Goal: Task Accomplishment & Management: Use online tool/utility

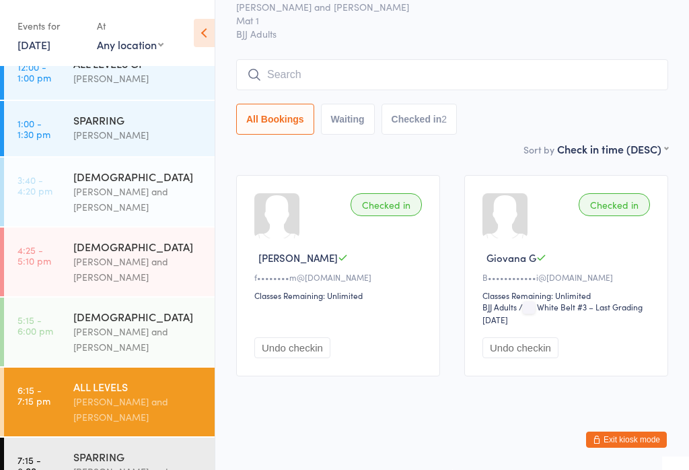
scroll to position [259, 0]
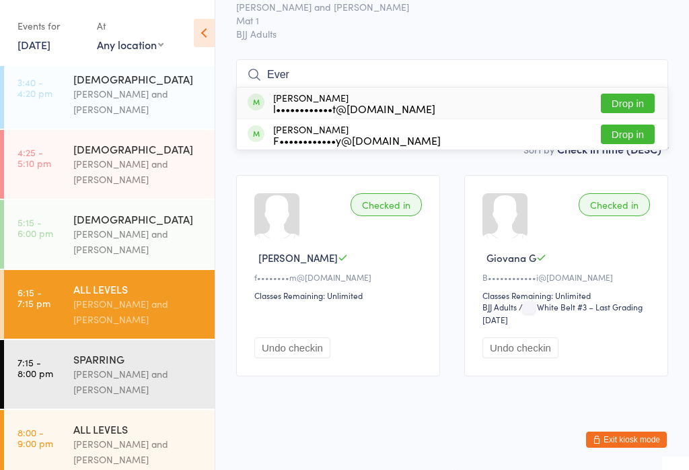
type input "Ever"
click at [630, 94] on button "Drop in" at bounding box center [628, 104] width 54 height 20
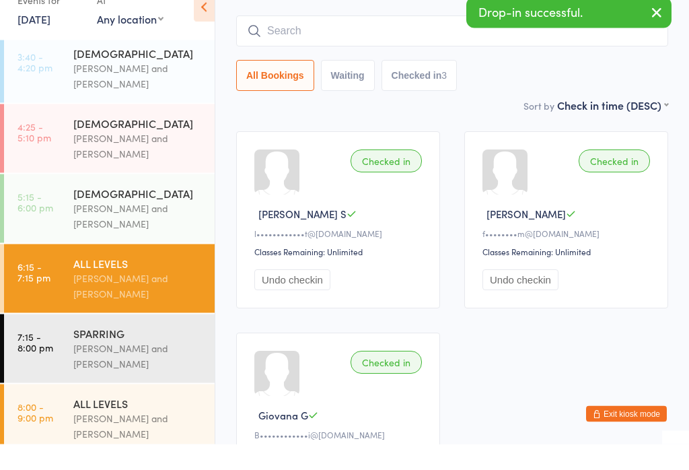
click at [145, 211] on div "6 - 9 YO" at bounding box center [138, 218] width 130 height 15
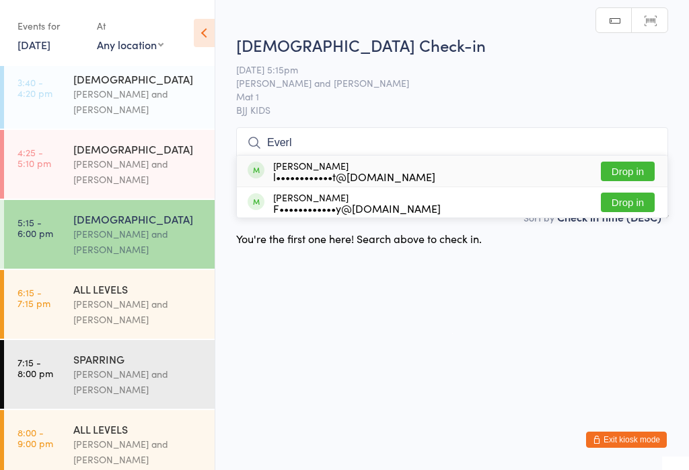
type input "Everl"
click at [633, 169] on button "Drop in" at bounding box center [628, 172] width 54 height 20
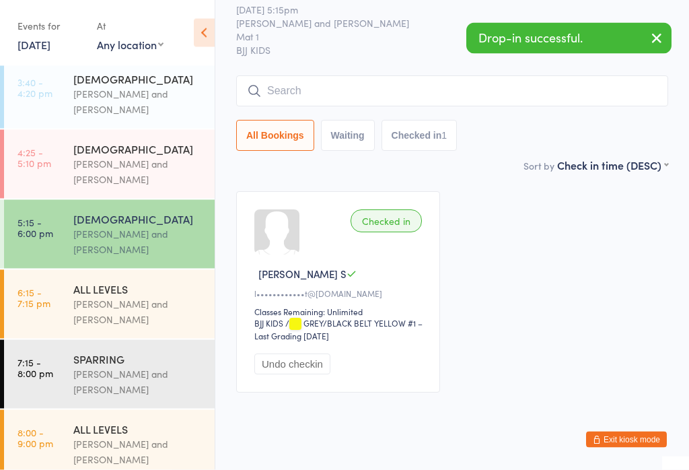
scroll to position [44, 0]
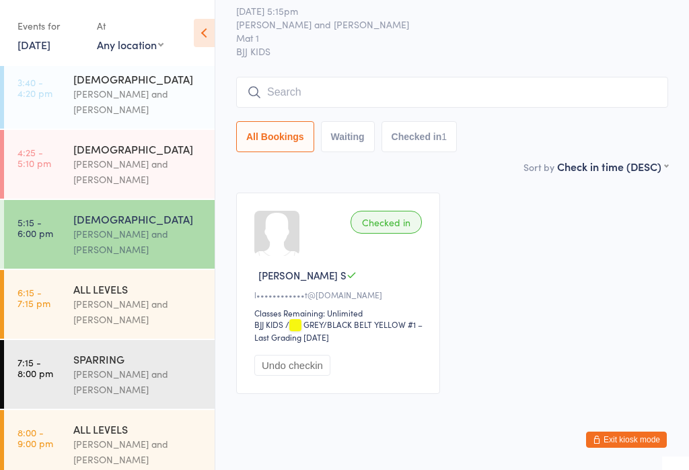
click at [151, 174] on div "Otamar Barreto and Marcelo Gomide" at bounding box center [138, 171] width 130 height 31
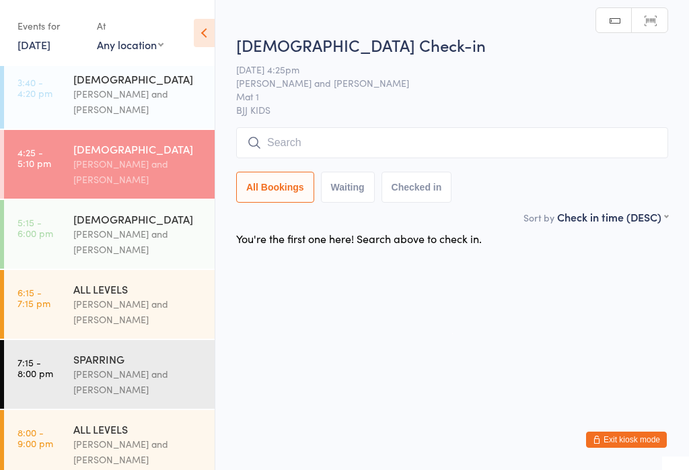
click at [425, 186] on button "Checked in" at bounding box center [417, 187] width 71 height 31
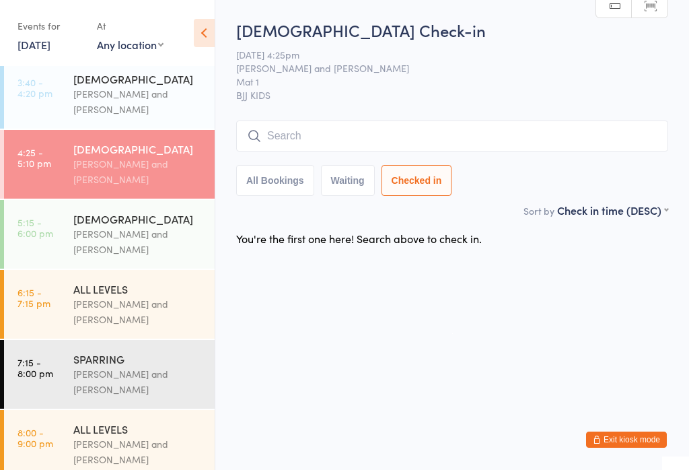
click at [137, 236] on div "Otamar Barreto and Marcelo Gomide" at bounding box center [138, 241] width 130 height 31
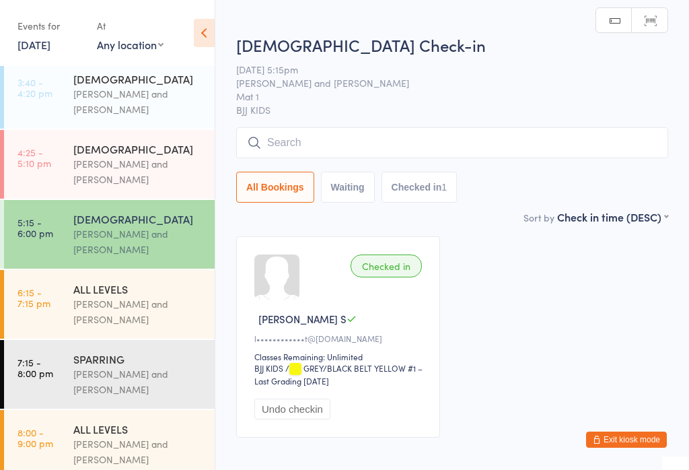
click at [143, 173] on div "Otamar Barreto and Marcelo Gomide" at bounding box center [138, 171] width 130 height 31
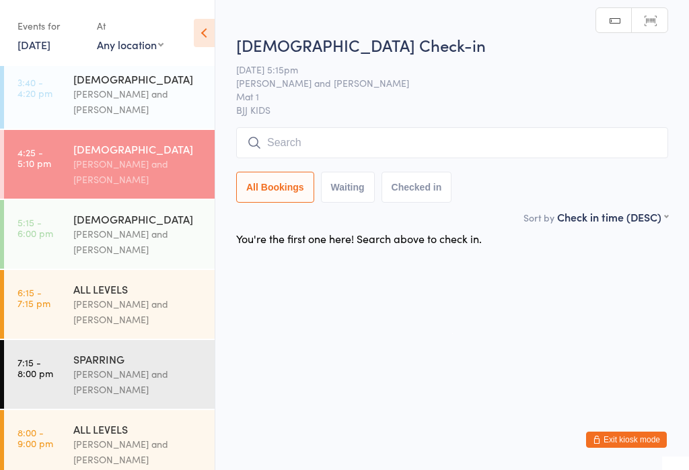
click at [347, 141] on input "search" at bounding box center [452, 142] width 432 height 31
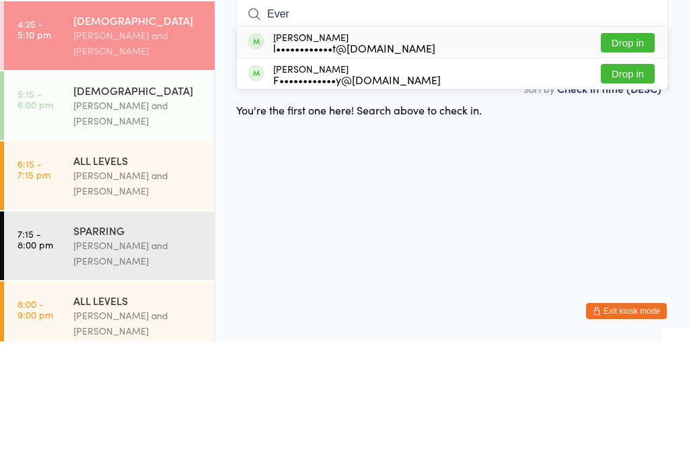
type input "Ever"
click at [629, 162] on button "Drop in" at bounding box center [628, 172] width 54 height 20
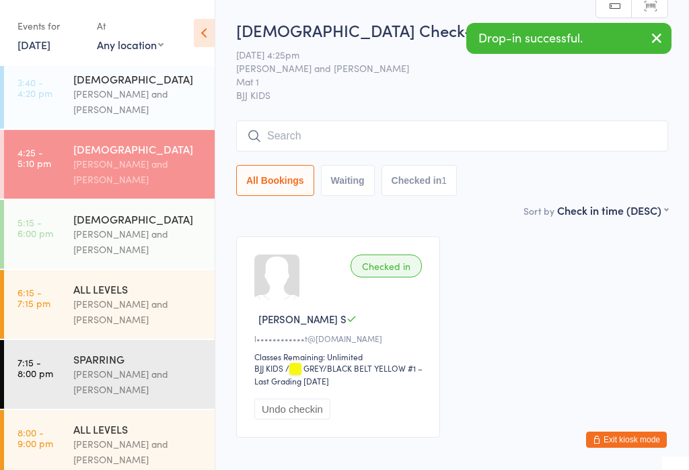
scroll to position [241, 0]
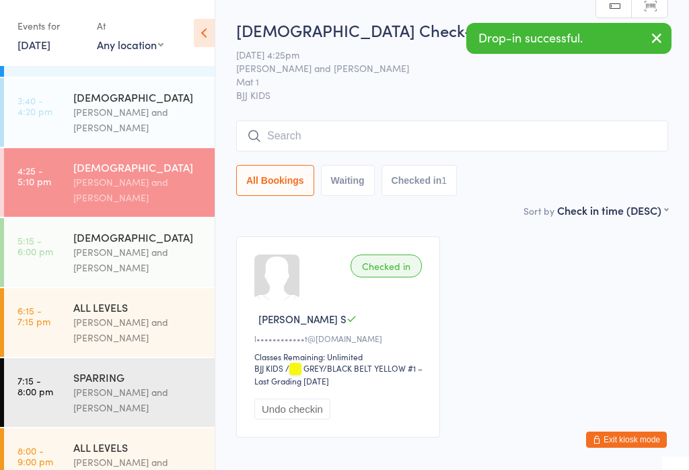
click at [139, 254] on div "Otamar Barreto and Marcelo Gomide" at bounding box center [138, 259] width 130 height 31
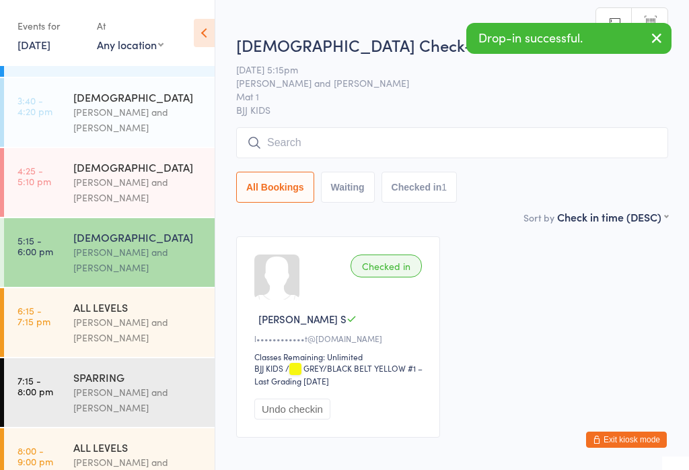
click at [140, 186] on div "Otamar Barreto and Marcelo Gomide" at bounding box center [138, 189] width 130 height 31
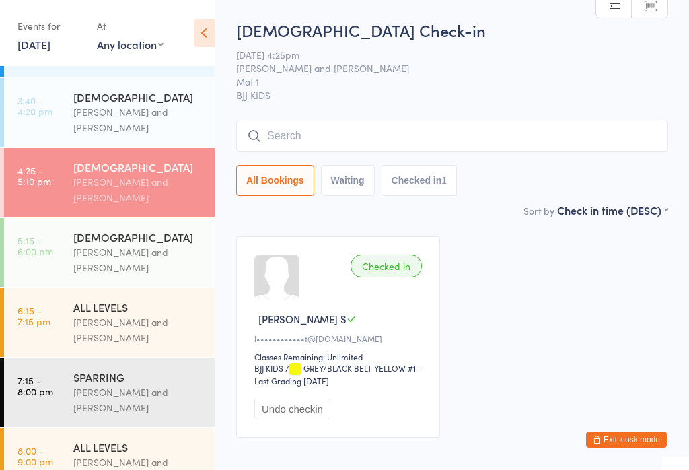
click at [401, 133] on input "search" at bounding box center [452, 135] width 432 height 31
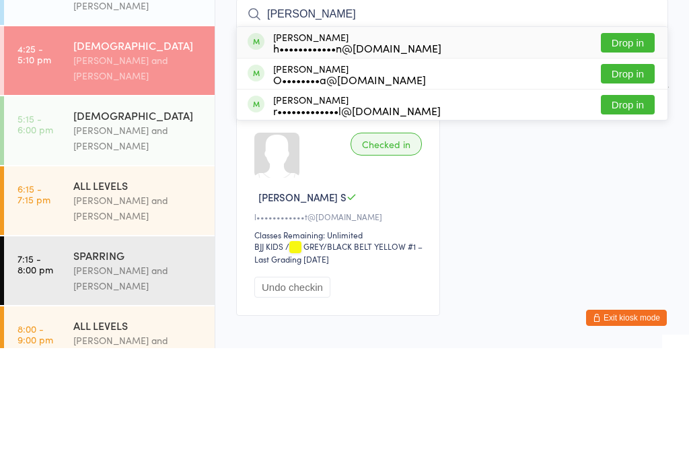
type input "Sasha"
click at [631, 155] on button "Drop in" at bounding box center [628, 165] width 54 height 20
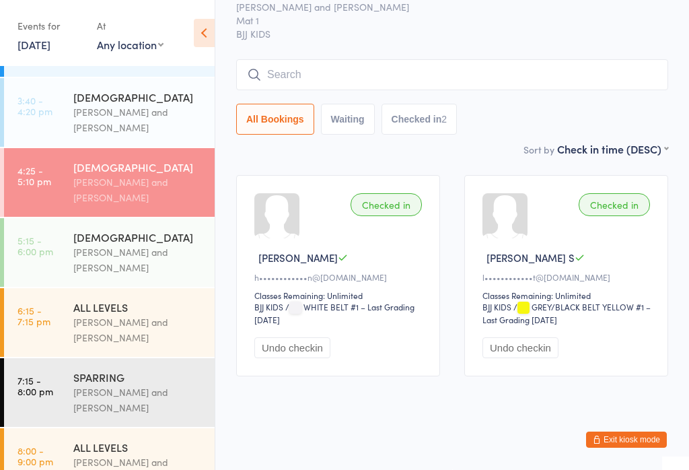
click at [514, 81] on div "All Bookings Waiting Checked in 2" at bounding box center [452, 96] width 432 height 75
click at [421, 69] on input "search" at bounding box center [452, 74] width 432 height 31
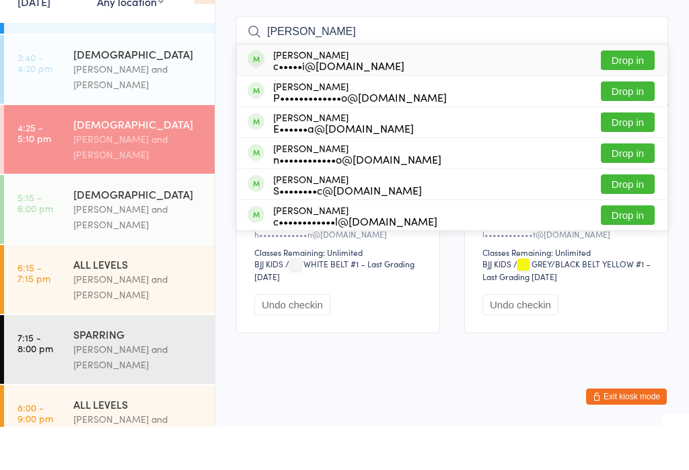
type input "Julio"
click at [377, 103] on div "c•••••i@hotmail.com" at bounding box center [338, 108] width 131 height 11
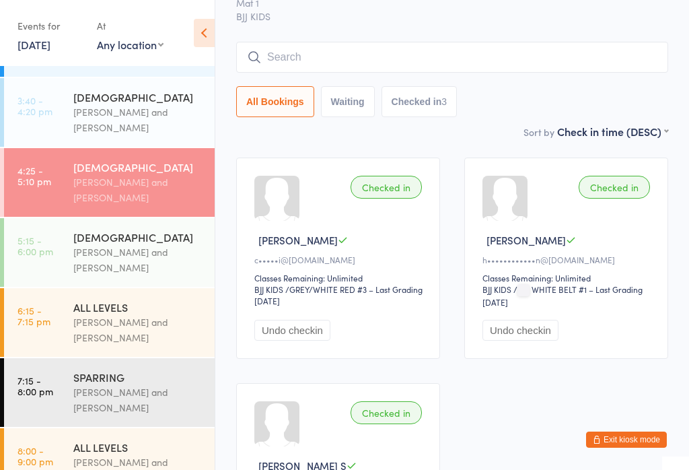
click at [271, 70] on input "search" at bounding box center [452, 57] width 432 height 31
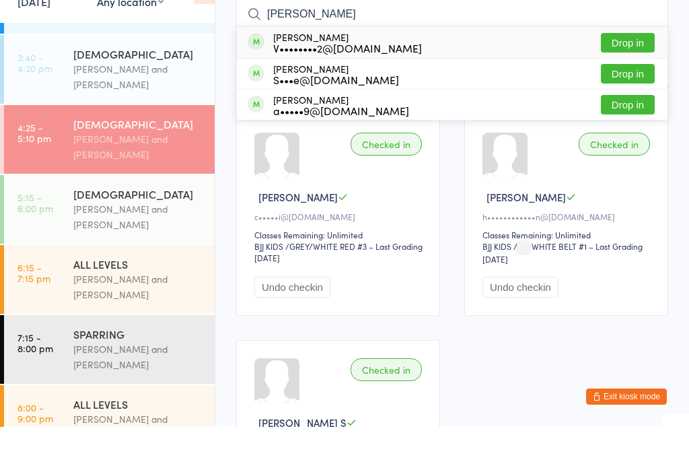
type input "Harper"
click at [616, 76] on button "Drop in" at bounding box center [628, 86] width 54 height 20
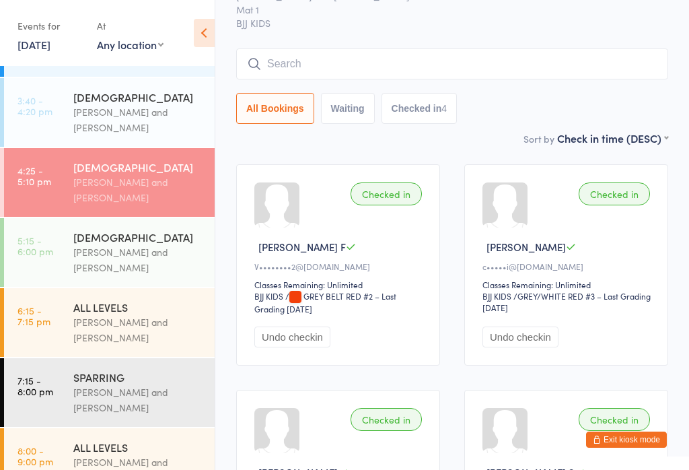
scroll to position [0, 0]
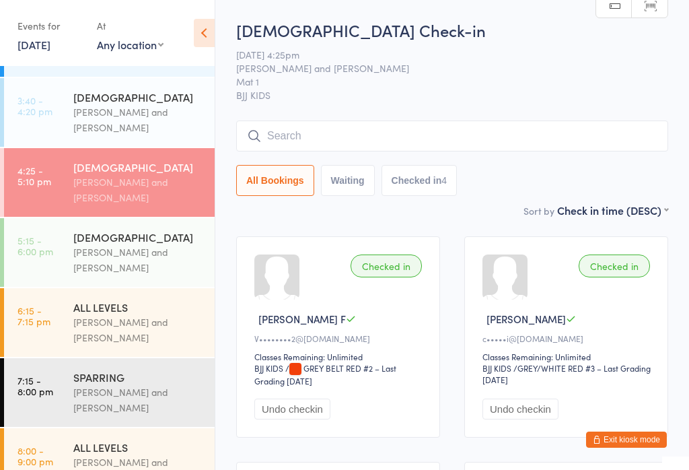
click at [321, 131] on input "search" at bounding box center [452, 135] width 432 height 31
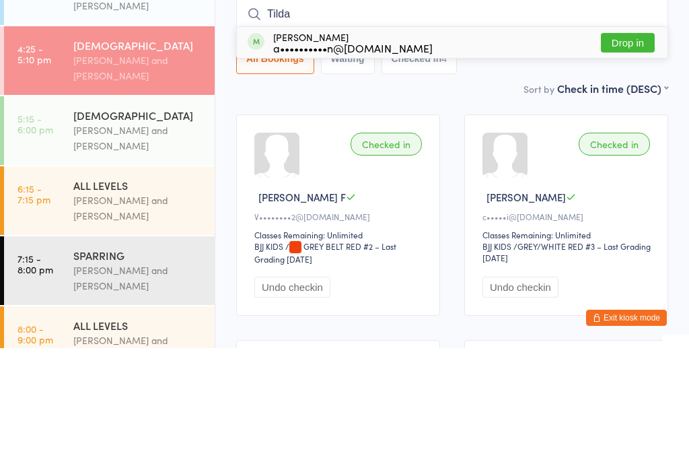
type input "Tilda"
click at [624, 155] on button "Drop in" at bounding box center [628, 165] width 54 height 20
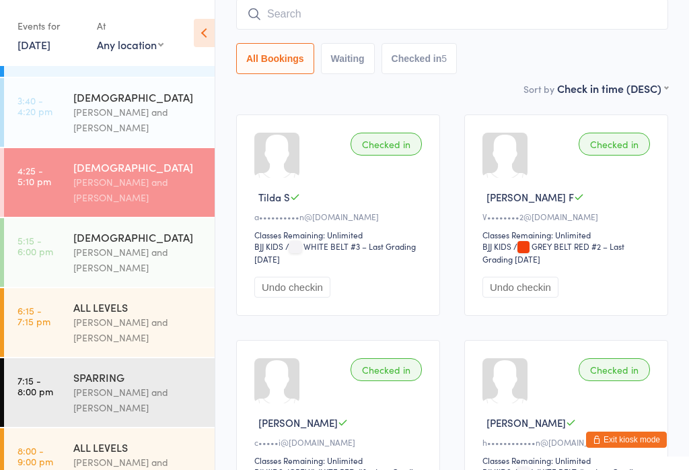
click at [261, 30] on input "search" at bounding box center [452, 14] width 432 height 31
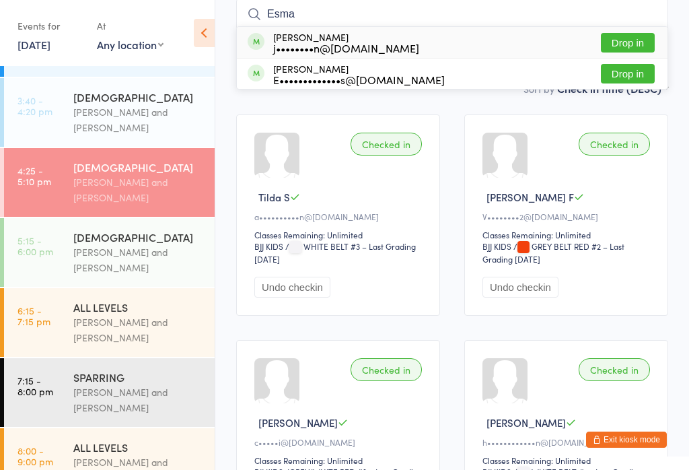
type input "Esmae"
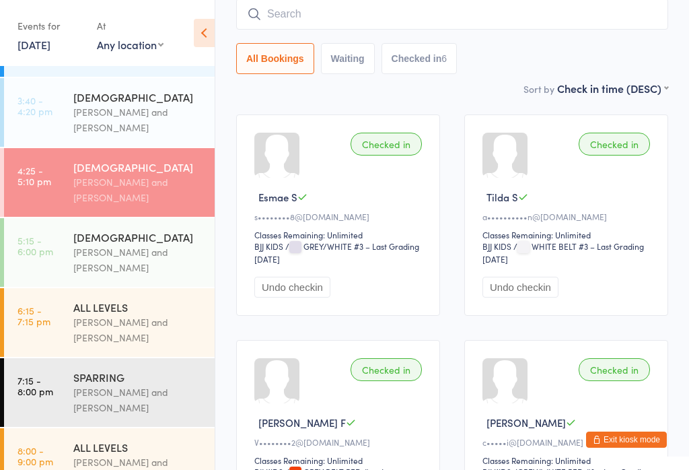
click at [304, 3] on input "search" at bounding box center [452, 14] width 432 height 31
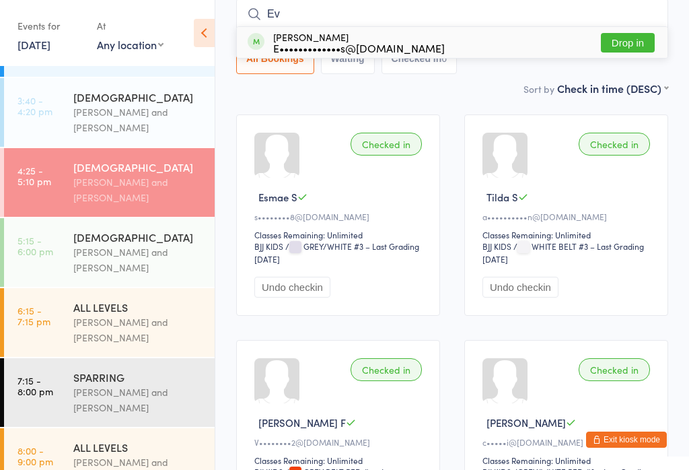
type input "Ev"
click at [623, 30] on div "Evie James E•••••••••••••s@gmail.com Drop in" at bounding box center [452, 42] width 431 height 31
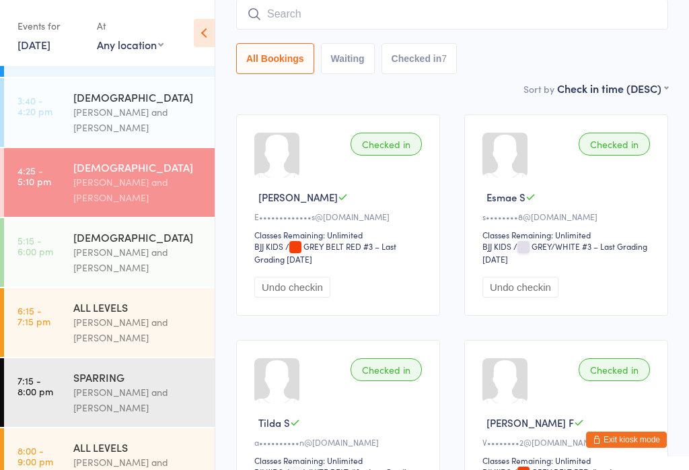
click at [454, 23] on input "search" at bounding box center [452, 14] width 432 height 31
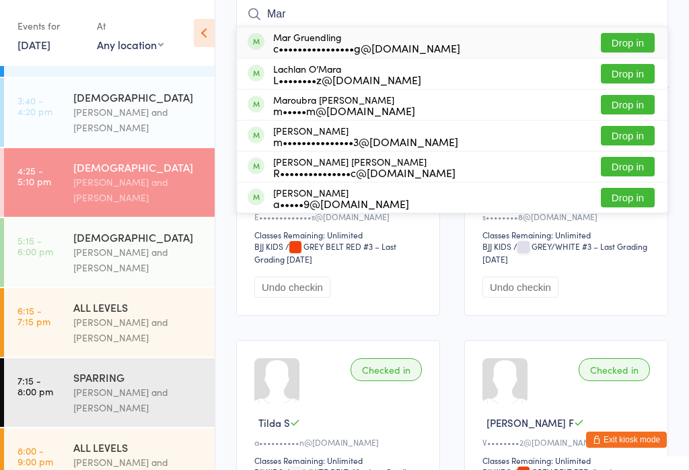
type input "Mar"
click at [638, 42] on button "Drop in" at bounding box center [628, 43] width 54 height 20
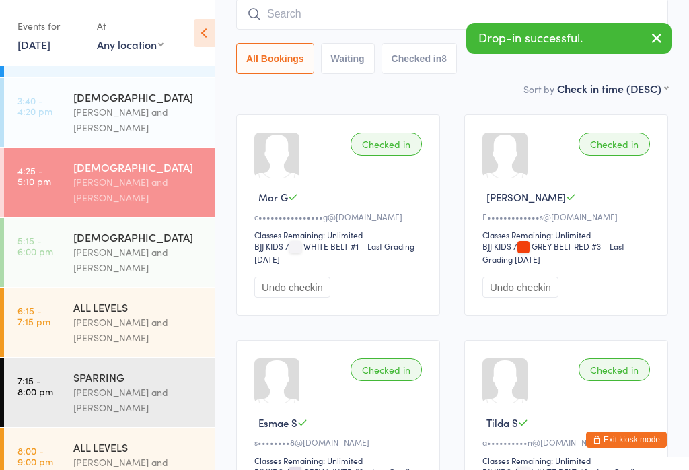
click at [436, 30] on input "search" at bounding box center [452, 14] width 432 height 31
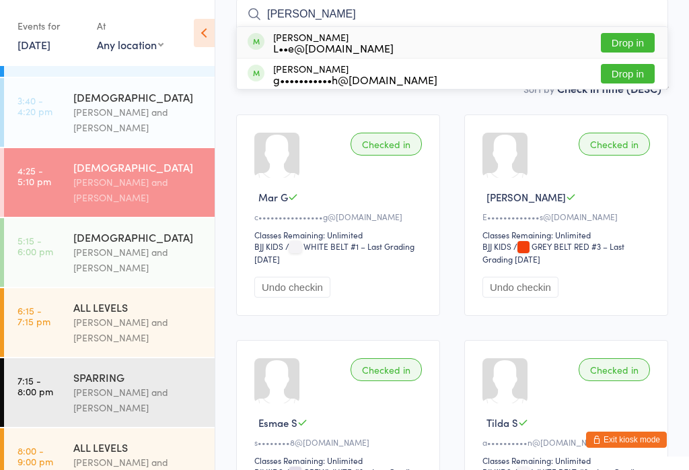
type input "Nash"
click at [631, 43] on button "Drop in" at bounding box center [628, 43] width 54 height 20
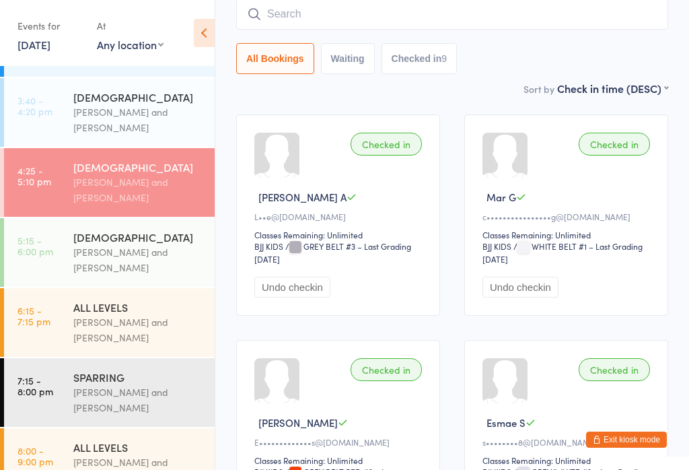
click at [337, 19] on input "search" at bounding box center [452, 14] width 432 height 31
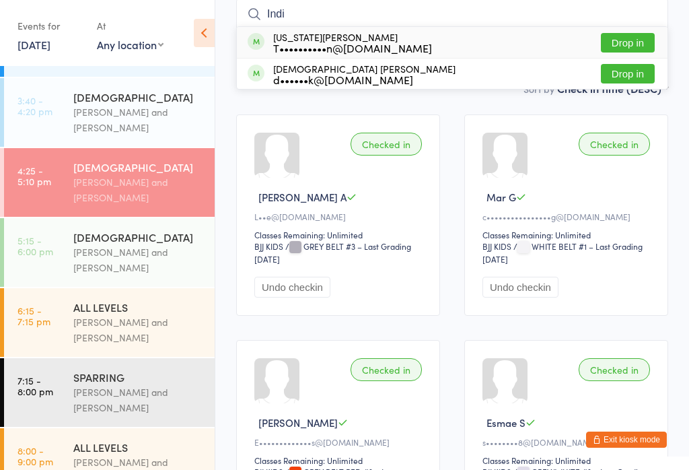
type input "Indi"
click at [629, 83] on button "Drop in" at bounding box center [628, 74] width 54 height 20
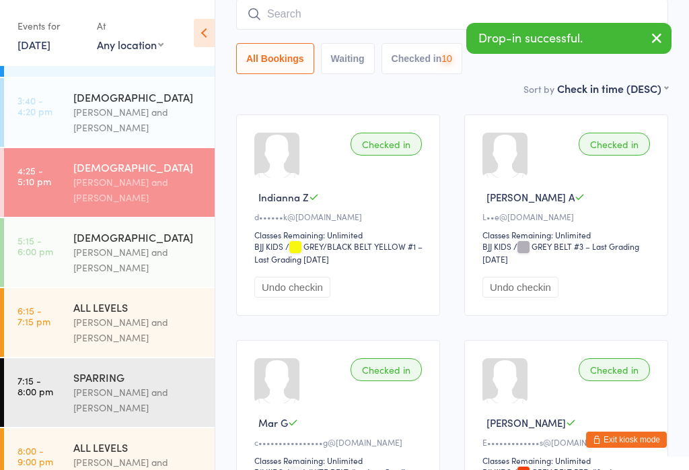
click at [341, 17] on input "search" at bounding box center [452, 14] width 432 height 31
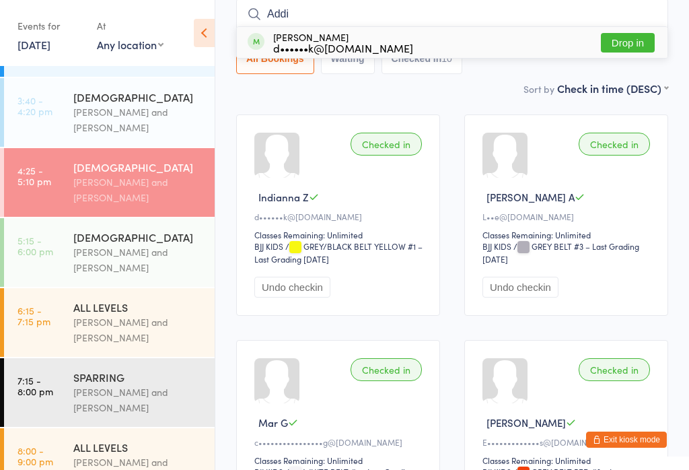
type input "Addi"
click at [654, 42] on button "Drop in" at bounding box center [628, 43] width 54 height 20
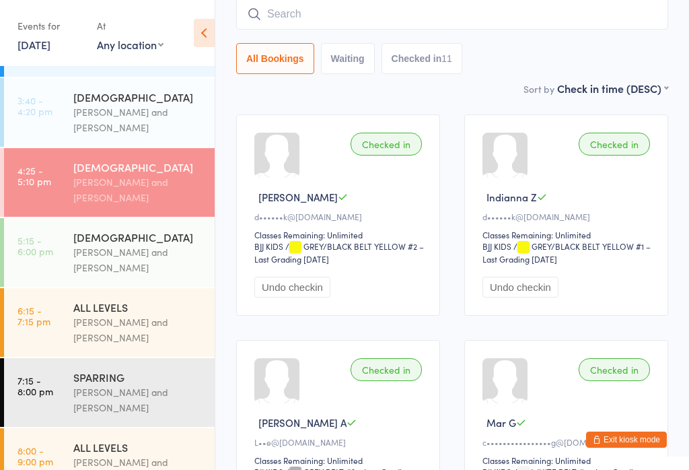
click at [304, 18] on input "search" at bounding box center [452, 14] width 432 height 31
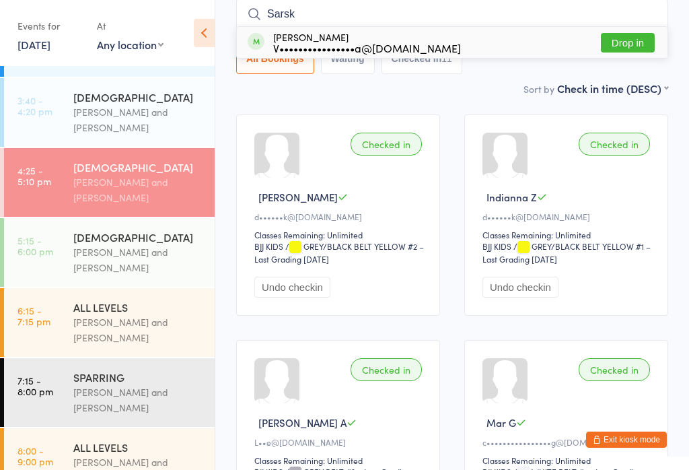
type input "Sarsk"
click at [625, 44] on button "Drop in" at bounding box center [628, 43] width 54 height 20
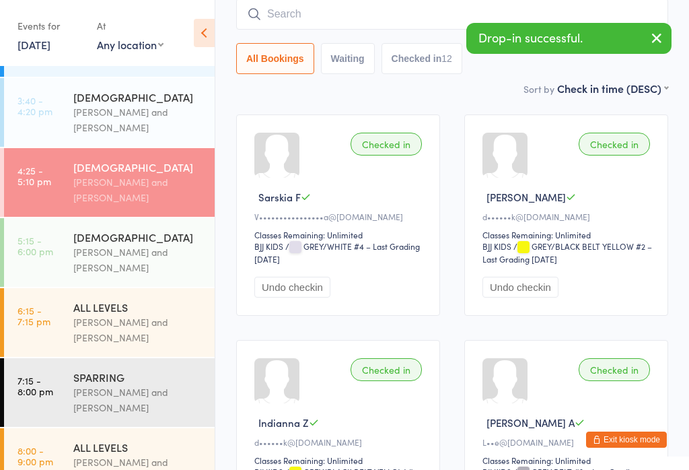
click at [363, 18] on input "search" at bounding box center [452, 14] width 432 height 31
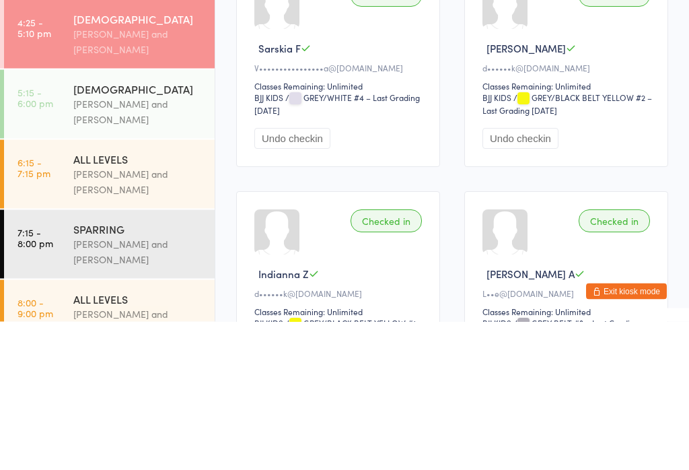
scroll to position [0, 0]
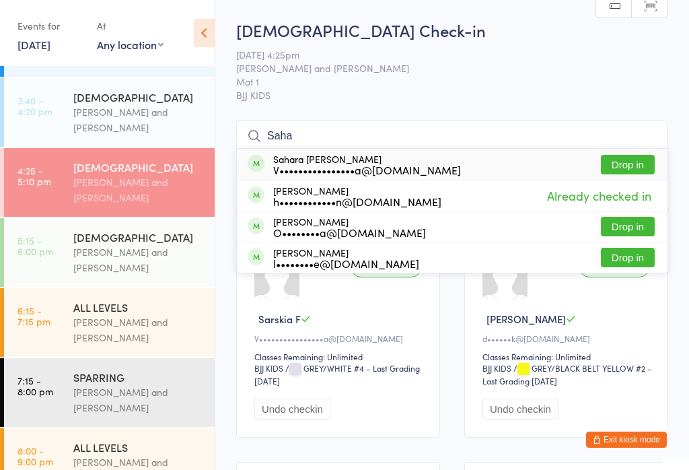
type input "Saha"
click at [634, 165] on button "Drop in" at bounding box center [628, 165] width 54 height 20
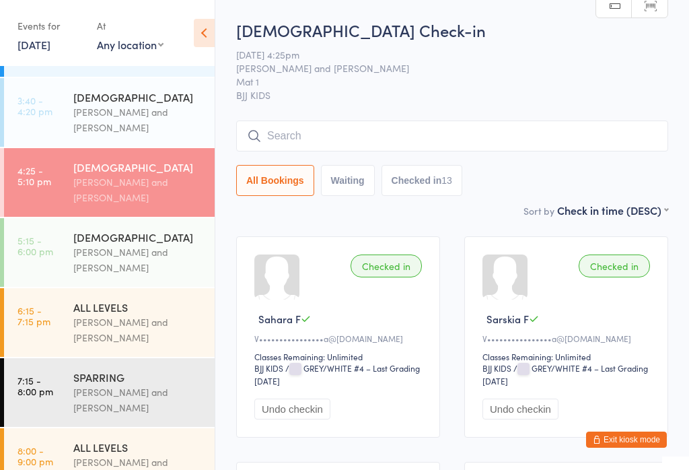
click at [304, 134] on input "search" at bounding box center [452, 135] width 432 height 31
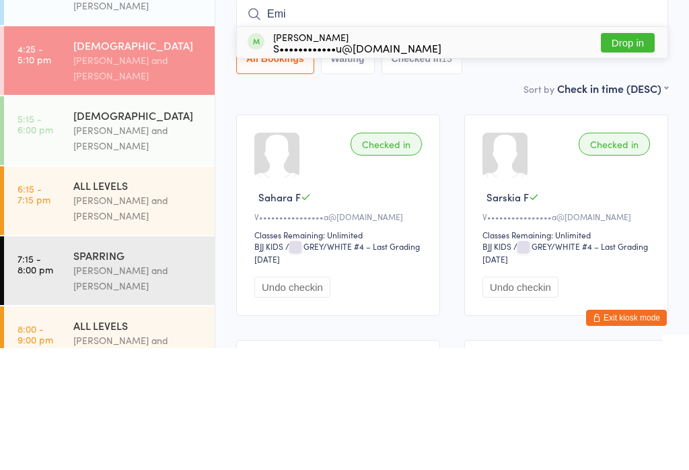
type input "Emi"
click at [341, 164] on div "S••••••••••••u@gmail.com" at bounding box center [357, 169] width 168 height 11
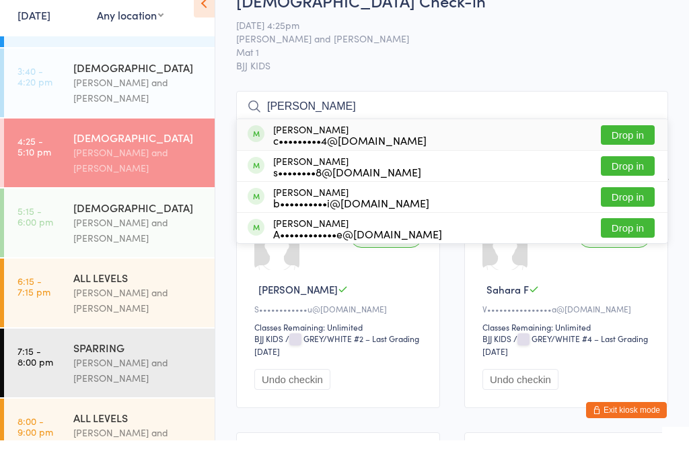
type input "arthur"
click at [644, 155] on button "Drop in" at bounding box center [628, 165] width 54 height 20
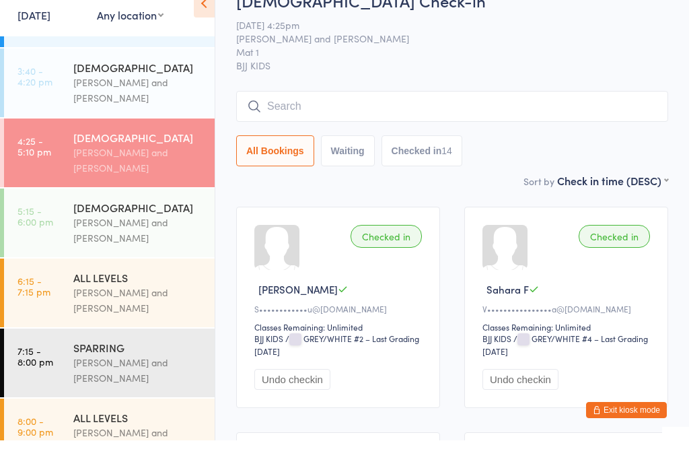
scroll to position [30, 0]
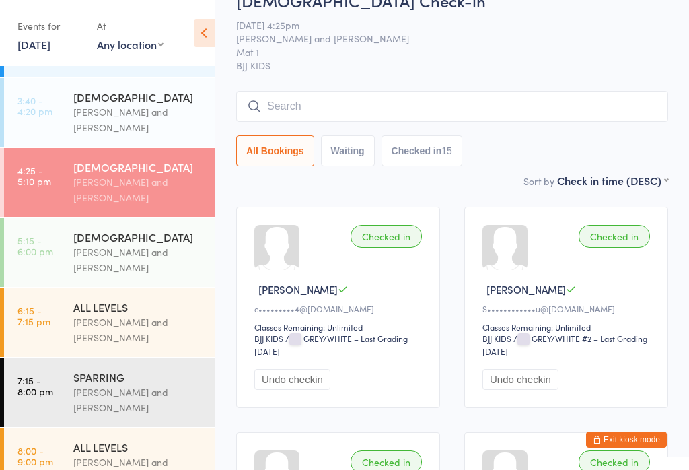
click at [133, 244] on div "6 - 9 YO" at bounding box center [138, 237] width 130 height 15
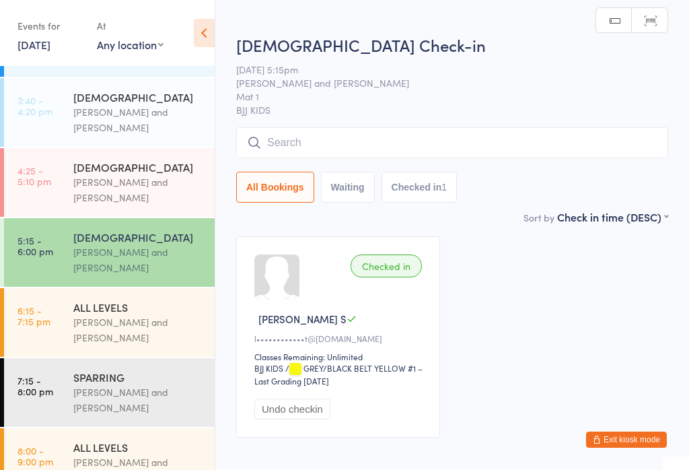
click at [474, 115] on span "BJJ KIDS" at bounding box center [452, 109] width 432 height 13
click at [488, 143] on input "search" at bounding box center [452, 142] width 432 height 31
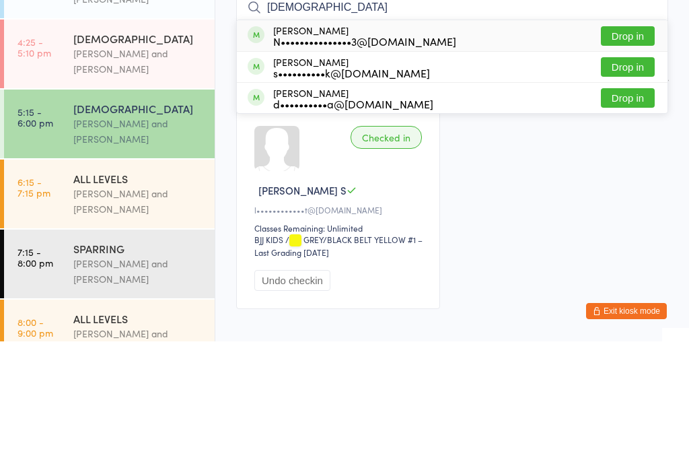
type input "Isaiah"
click at [627, 155] on button "Drop in" at bounding box center [628, 165] width 54 height 20
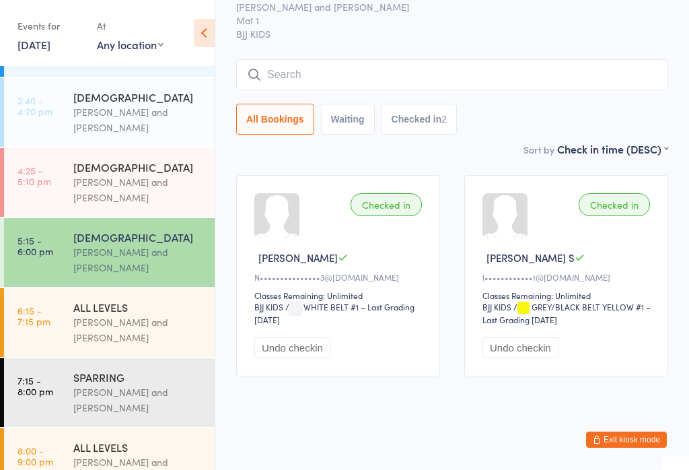
click at [483, 59] on input "search" at bounding box center [452, 74] width 432 height 31
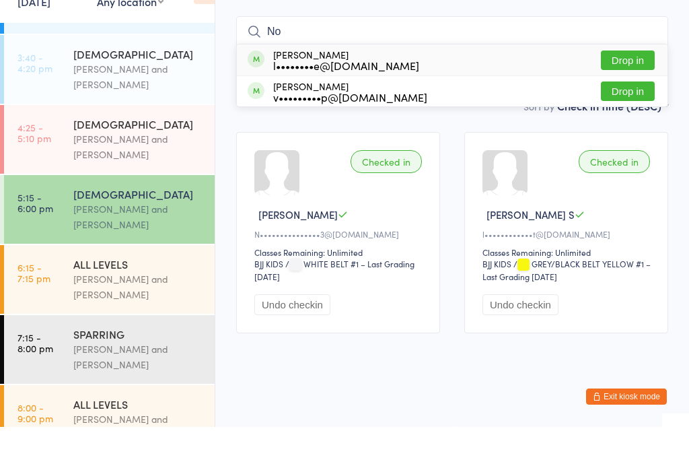
type input "No"
click at [631, 94] on button "Drop in" at bounding box center [628, 104] width 54 height 20
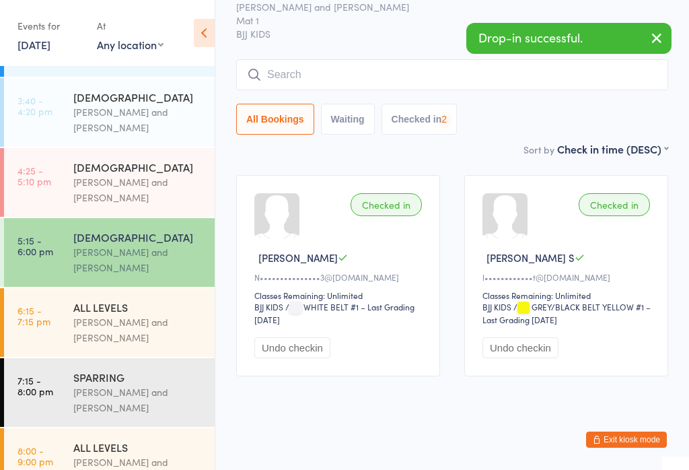
click at [545, 72] on input "search" at bounding box center [452, 74] width 432 height 31
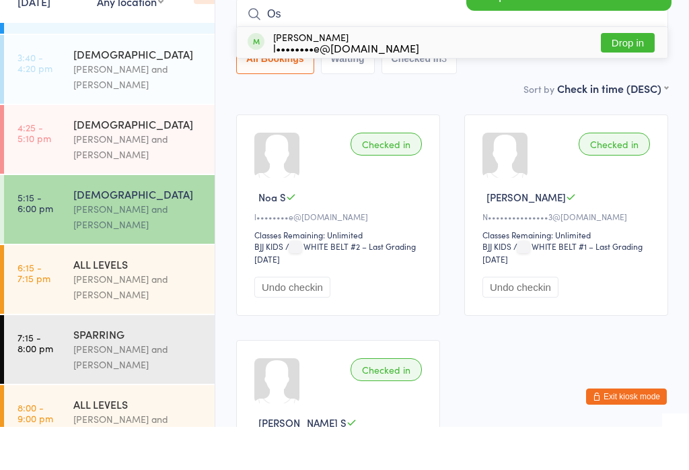
type input "Os"
click at [639, 76] on button "Drop in" at bounding box center [628, 86] width 54 height 20
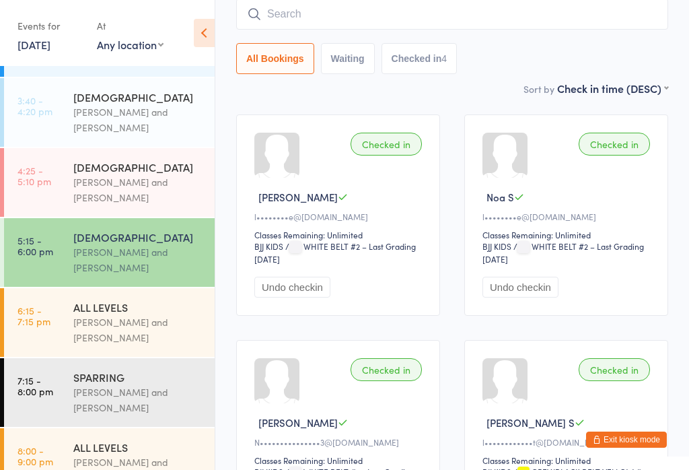
click at [304, 18] on input "search" at bounding box center [452, 14] width 432 height 31
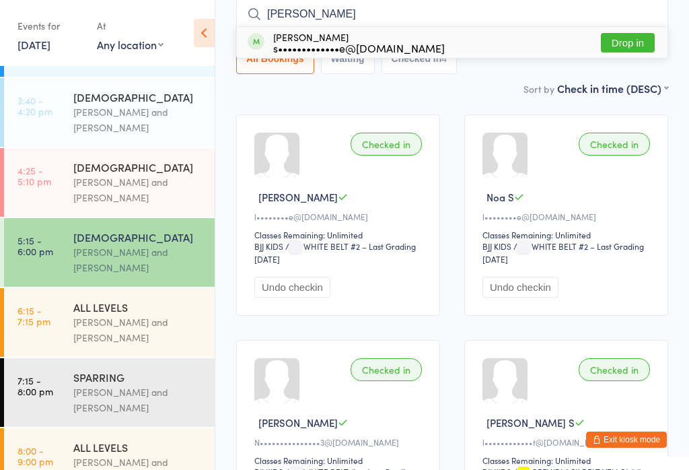
type input "Sohan"
click at [629, 36] on button "Drop in" at bounding box center [628, 43] width 54 height 20
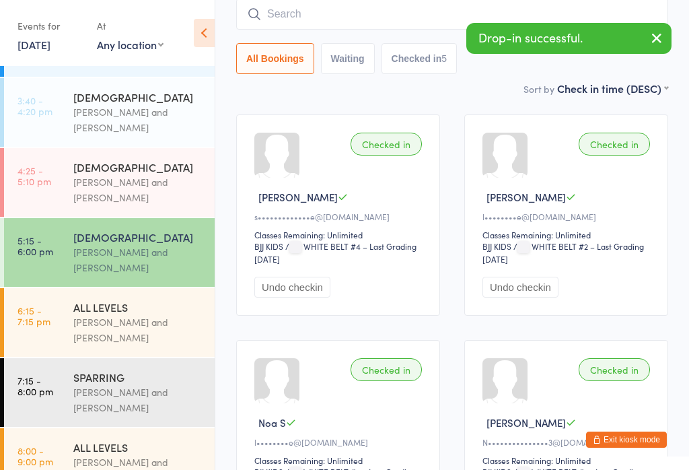
click at [388, 22] on input "search" at bounding box center [452, 14] width 432 height 31
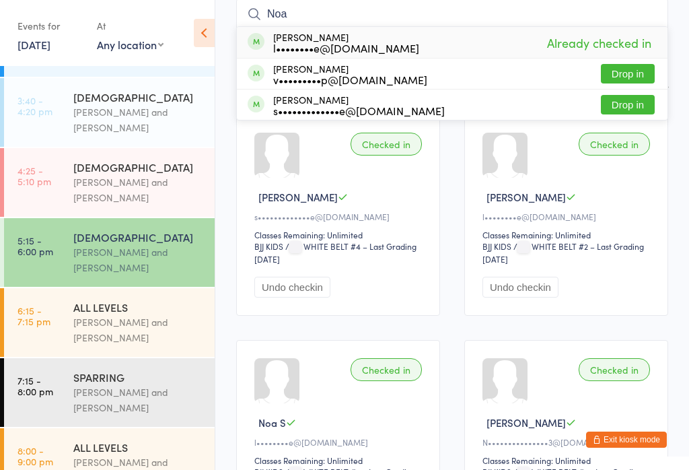
type input "Noa"
click at [638, 112] on button "Drop in" at bounding box center [628, 105] width 54 height 20
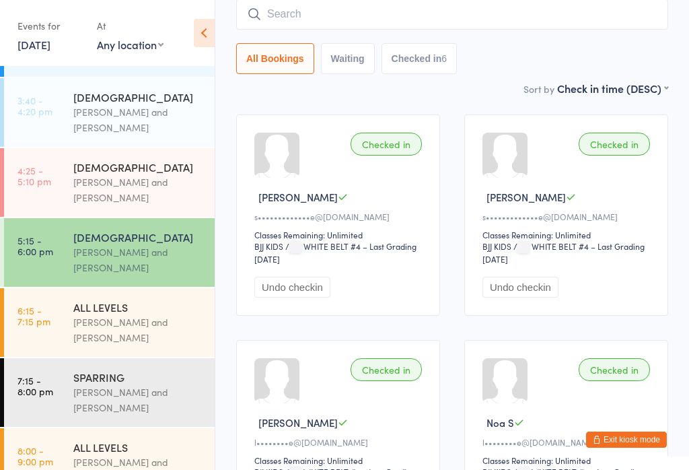
click at [149, 169] on div "10 - 15 YO" at bounding box center [138, 167] width 130 height 15
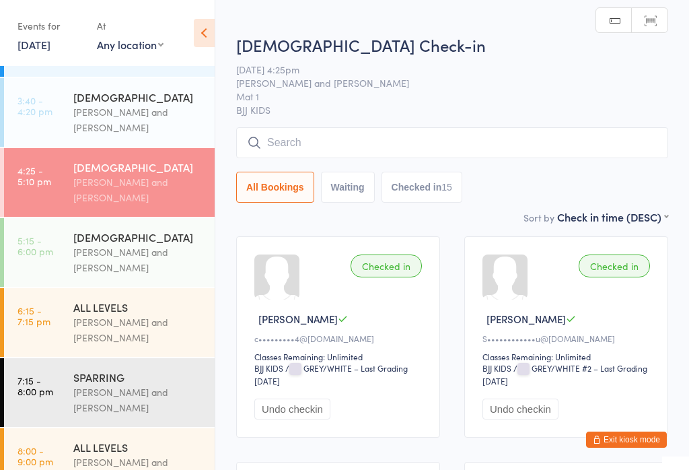
click at [345, 131] on input "search" at bounding box center [452, 142] width 432 height 31
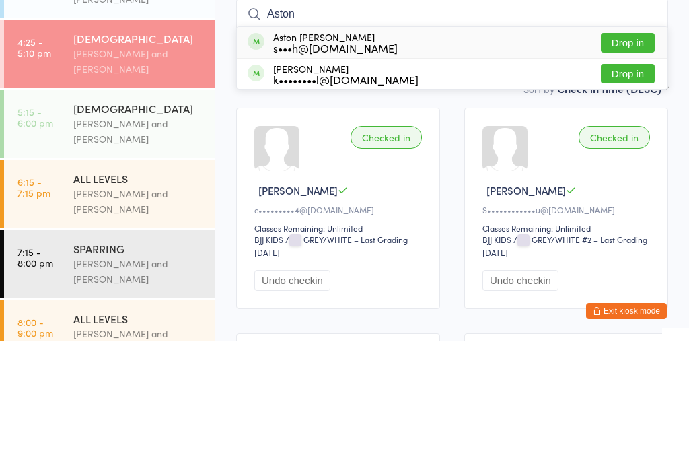
type input "Aston"
click at [630, 162] on button "Drop in" at bounding box center [628, 172] width 54 height 20
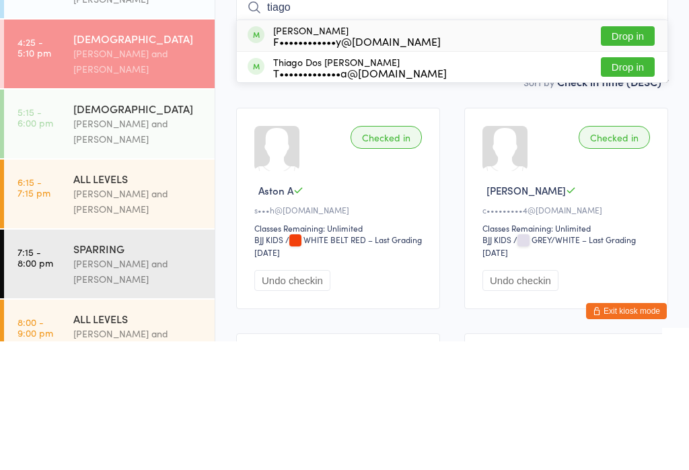
type input "tiago"
click at [633, 155] on button "Drop in" at bounding box center [628, 165] width 54 height 20
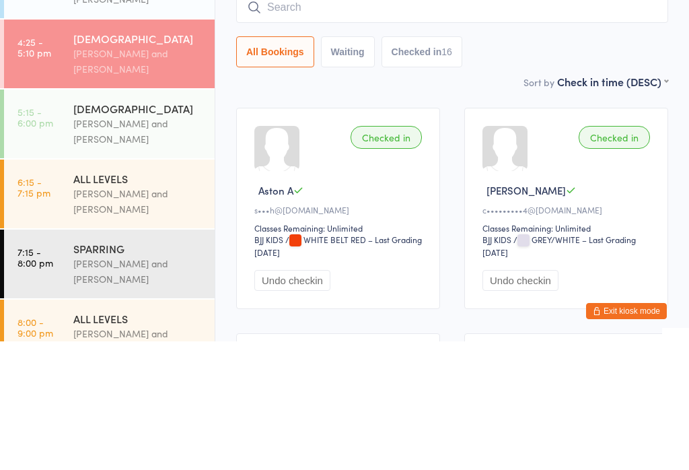
scroll to position [129, 0]
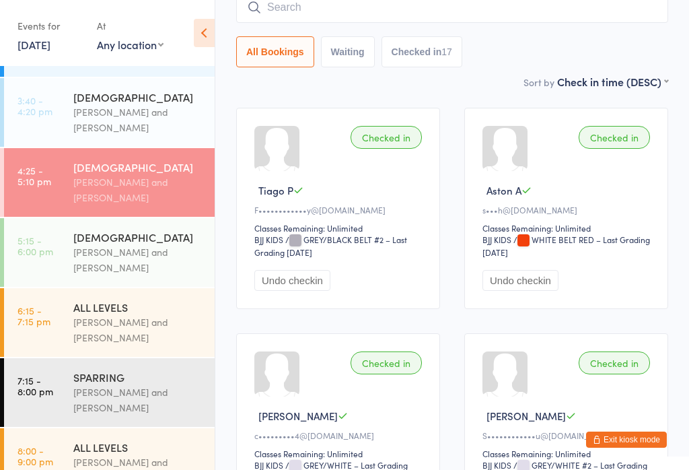
click at [420, 15] on input "search" at bounding box center [452, 7] width 432 height 31
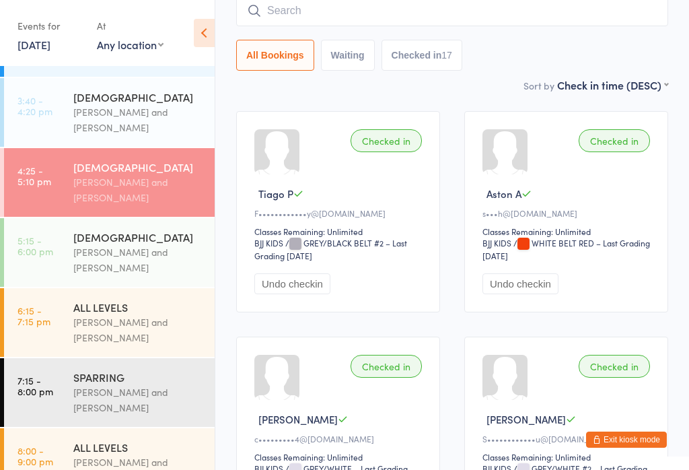
scroll to position [122, 0]
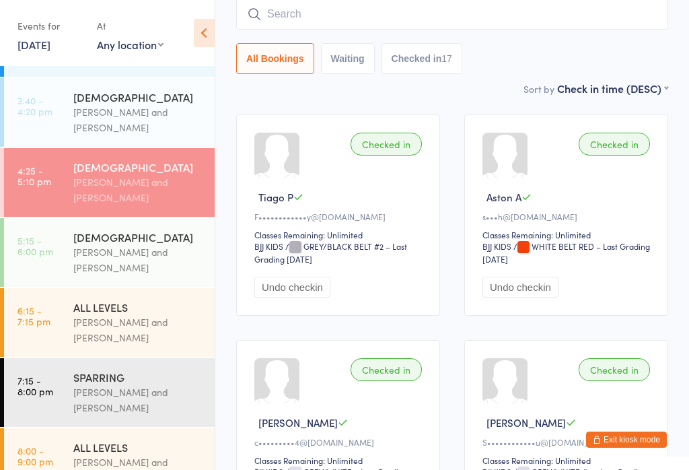
type input "L"
type input "B"
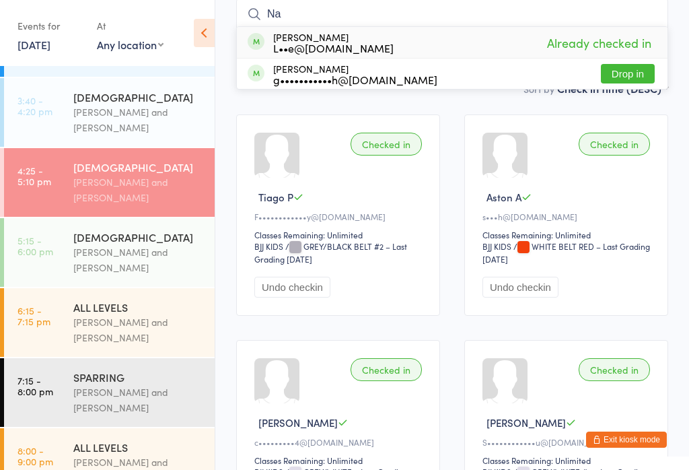
type input "N"
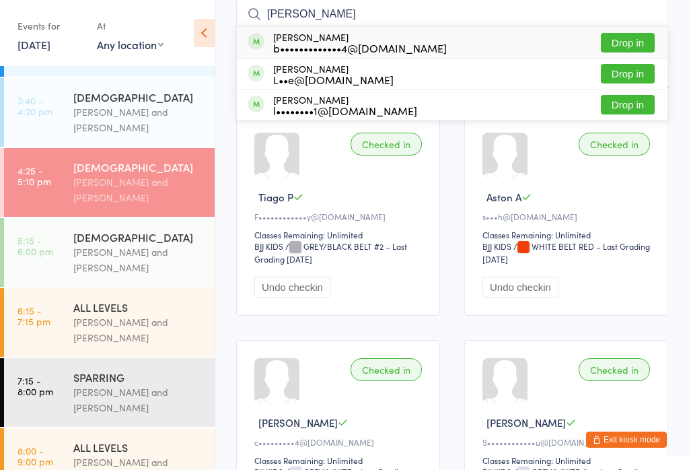
type input "Lukas"
click at [289, 40] on div "Lukas Buday b•••••••••••••4@gmail.com" at bounding box center [360, 43] width 174 height 22
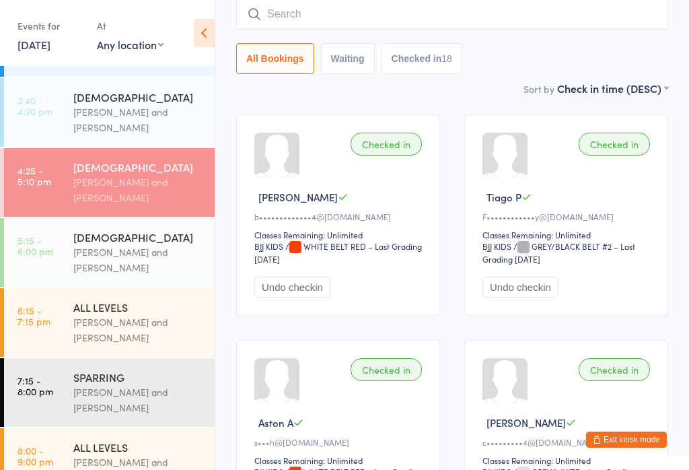
click at [302, 23] on input "search" at bounding box center [452, 14] width 432 height 31
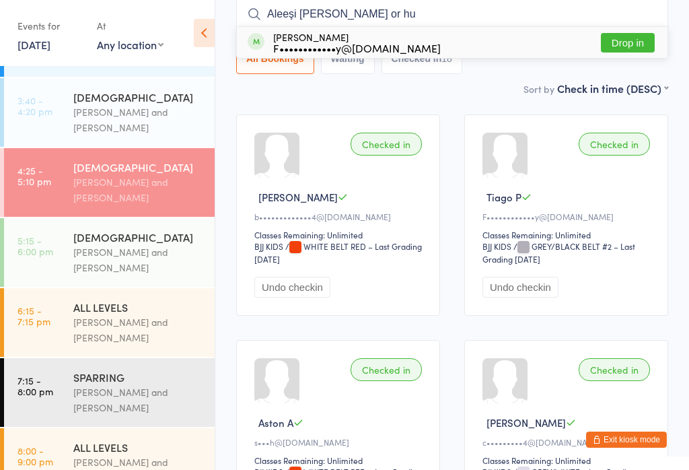
type input "Aleeşi pina or hu"
click at [634, 44] on button "Drop in" at bounding box center [628, 43] width 54 height 20
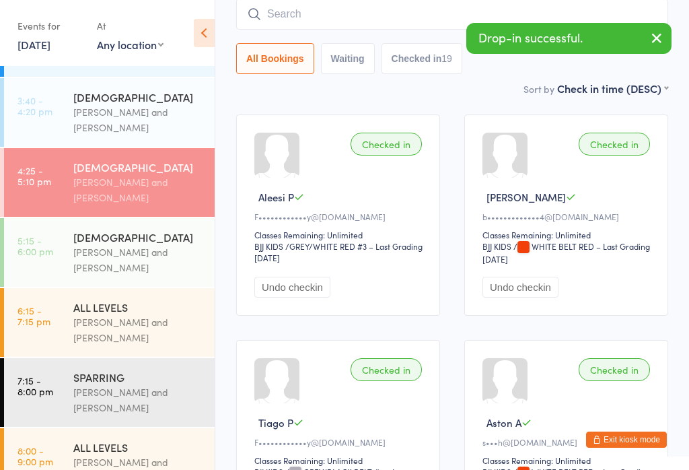
click at [454, 96] on div "Sort by Check in time (DESC) First name (ASC) First name (DESC) Last name (ASC)…" at bounding box center [452, 88] width 432 height 15
click at [664, 38] on icon "button" at bounding box center [657, 38] width 16 height 17
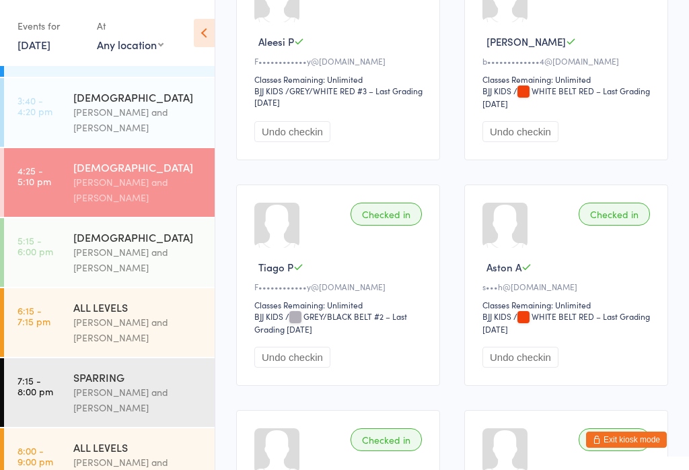
scroll to position [276, 0]
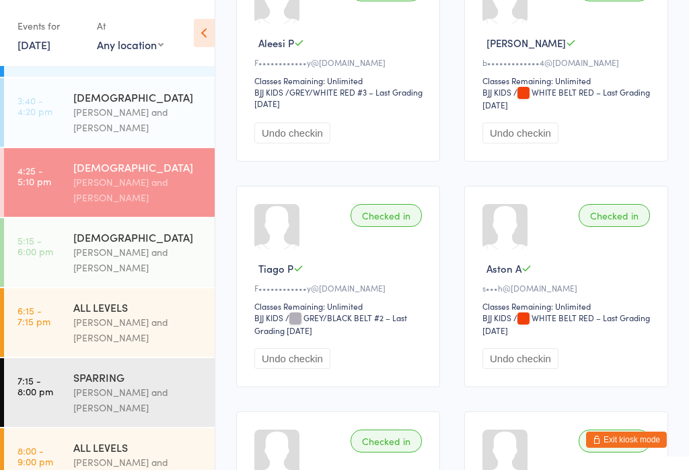
click at [118, 324] on div "Otamar Barreto and Marcelo Gomide" at bounding box center [138, 329] width 130 height 31
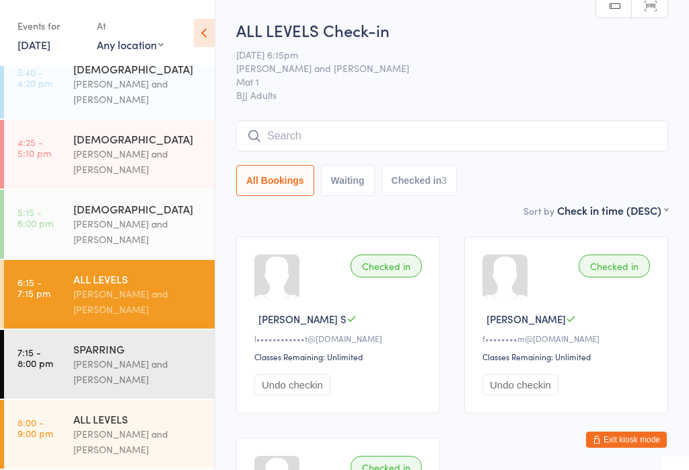
scroll to position [280, 0]
click at [299, 135] on input "search" at bounding box center [452, 135] width 432 height 31
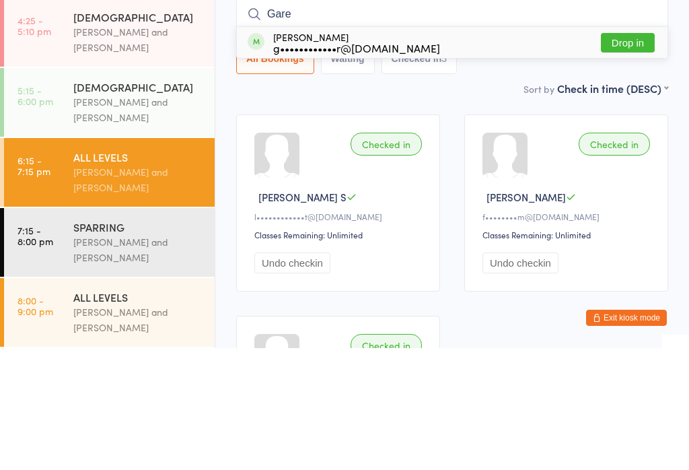
type input "Gare"
click at [335, 164] on div "g••••••••••••r@hotmail.com" at bounding box center [356, 169] width 167 height 11
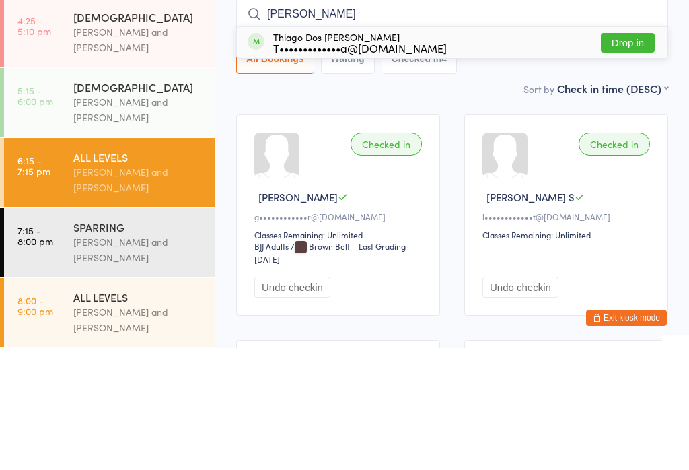
type input "serpa"
click at [627, 155] on button "Drop in" at bounding box center [628, 165] width 54 height 20
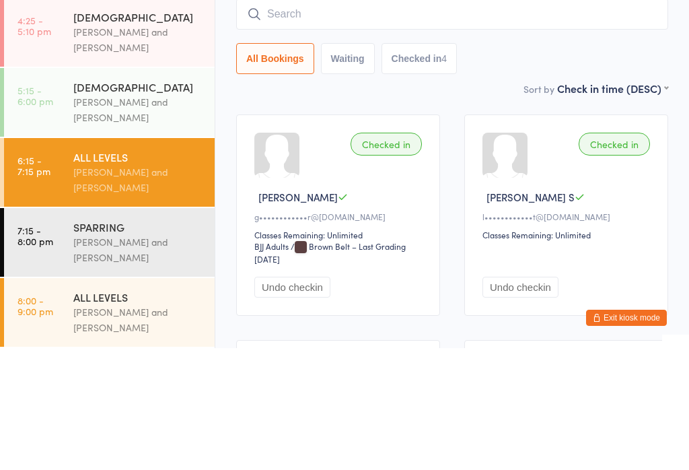
scroll to position [122, 0]
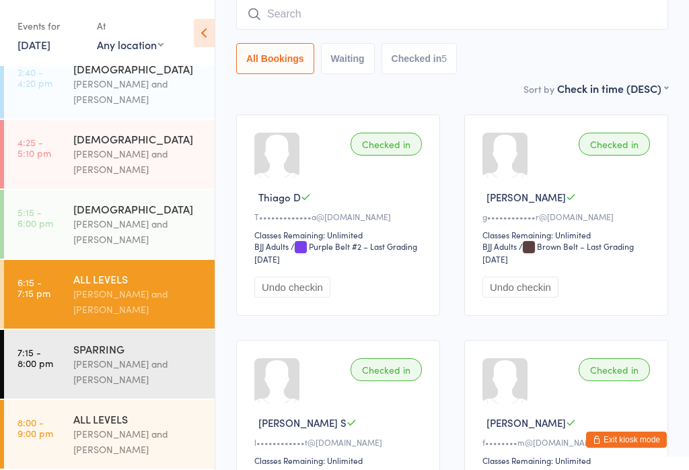
click at [77, 205] on div "6 - 9 YO" at bounding box center [138, 208] width 130 height 15
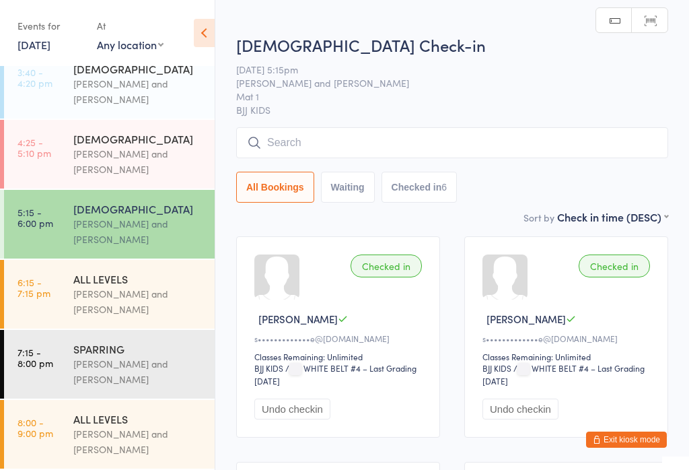
click at [326, 153] on input "search" at bounding box center [452, 142] width 432 height 31
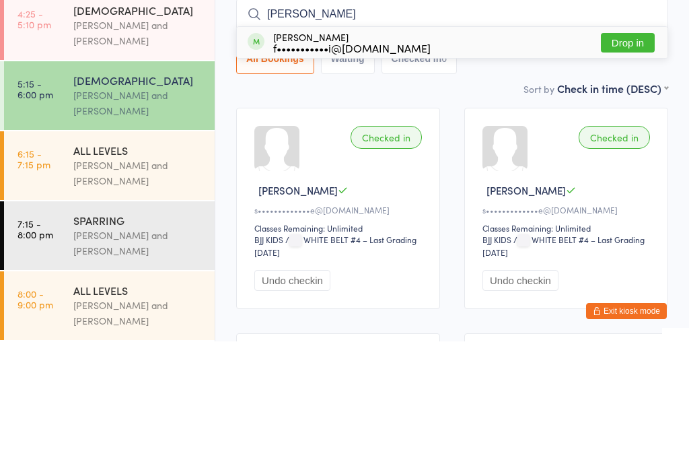
type input "Terry"
click at [637, 162] on button "Drop in" at bounding box center [628, 172] width 54 height 20
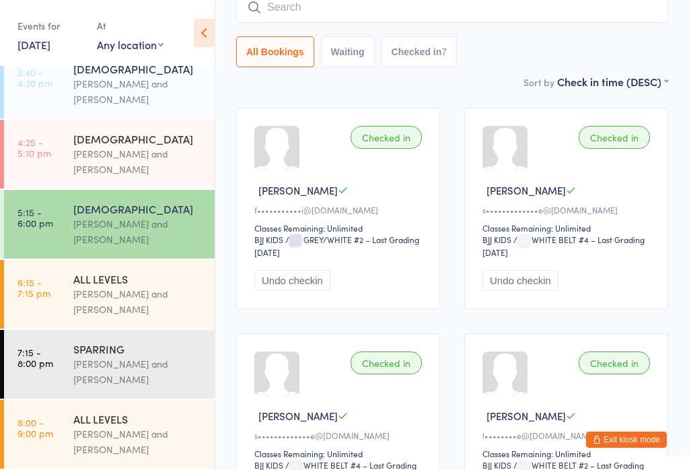
click at [317, 20] on input "search" at bounding box center [452, 7] width 432 height 31
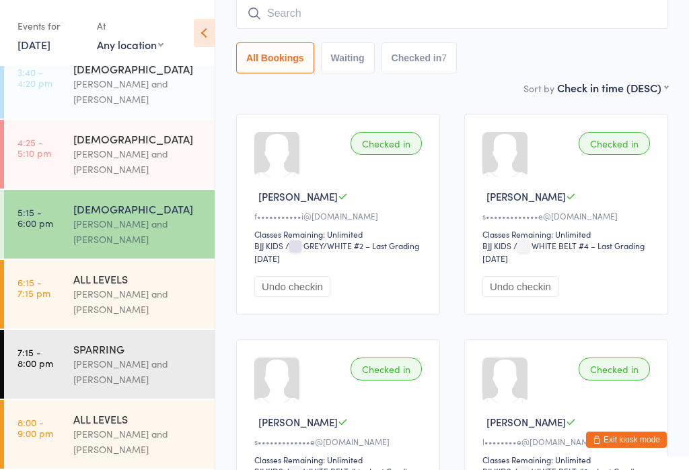
scroll to position [122, 0]
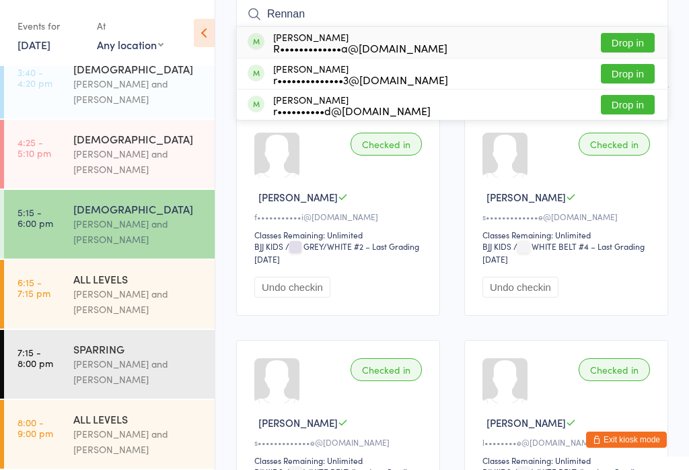
type input "Rennan"
click at [634, 42] on button "Drop in" at bounding box center [628, 43] width 54 height 20
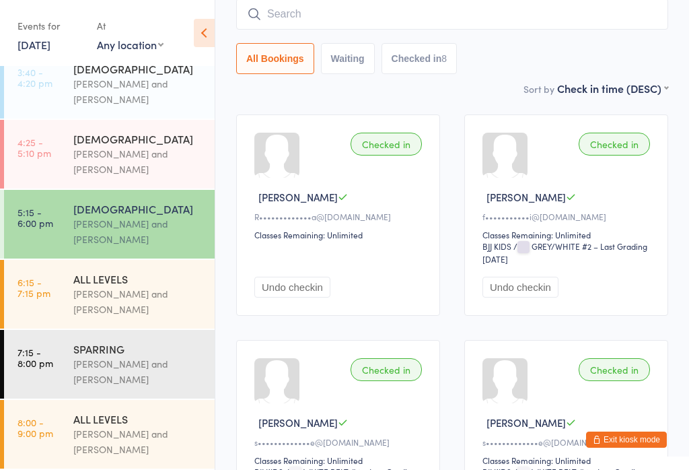
click at [123, 277] on div "ALL LEVELS" at bounding box center [138, 278] width 130 height 15
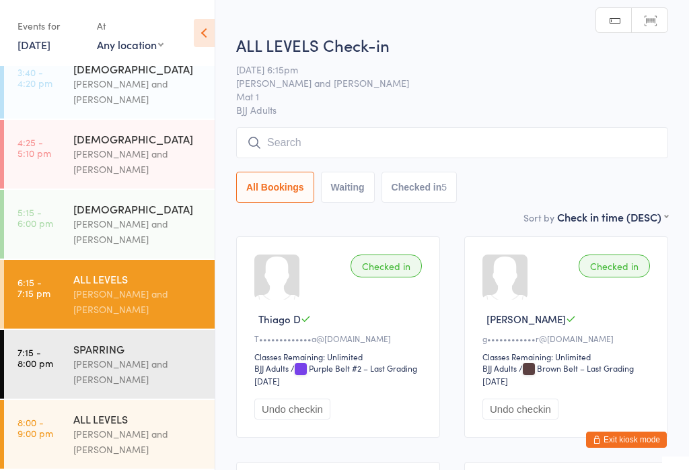
click at [392, 141] on input "search" at bounding box center [452, 142] width 432 height 31
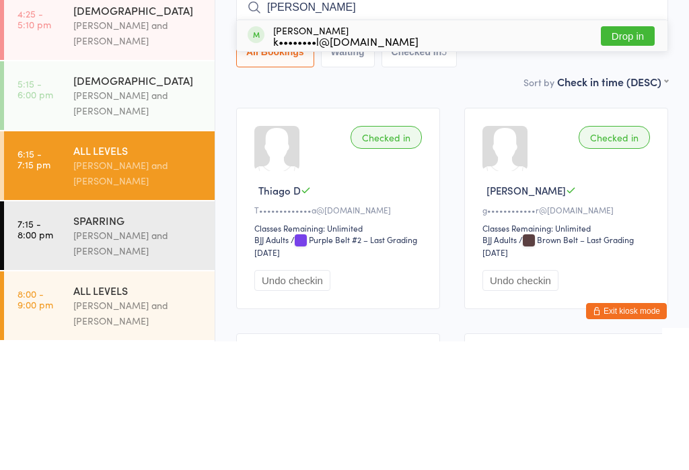
type input "Mikhail"
click at [631, 155] on button "Drop in" at bounding box center [628, 165] width 54 height 20
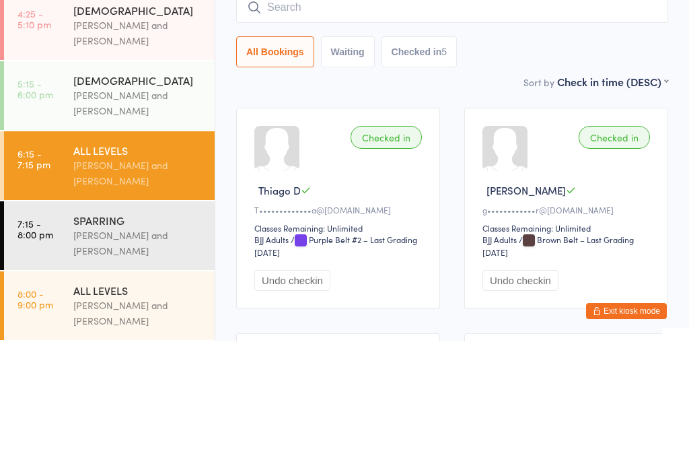
scroll to position [129, 0]
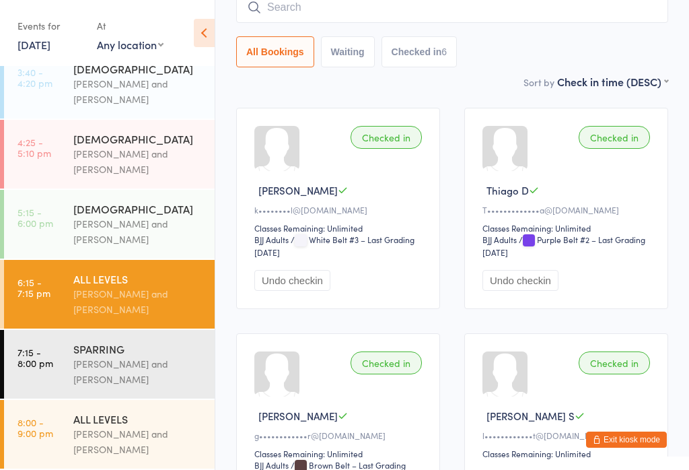
click at [624, 447] on button "Exit kiosk mode" at bounding box center [626, 439] width 81 height 16
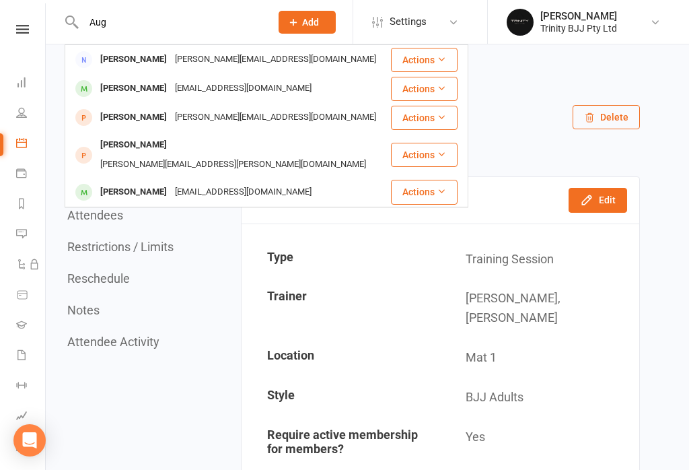
type input "Aug"
click at [211, 88] on div "[EMAIL_ADDRESS][DOMAIN_NAME]" at bounding box center [243, 89] width 145 height 20
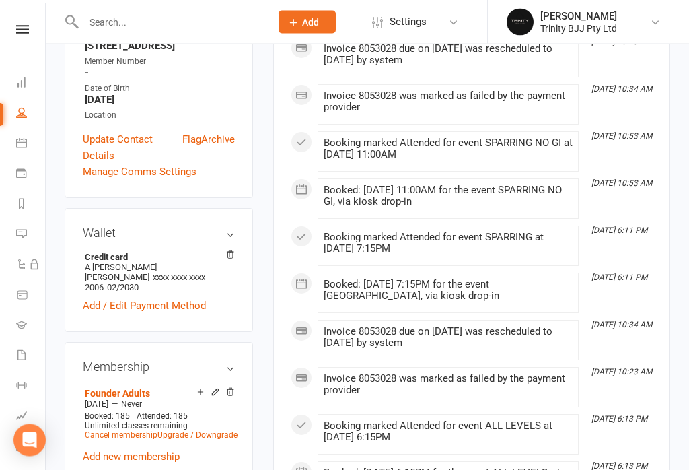
click at [225, 250] on icon at bounding box center [229, 254] width 9 height 9
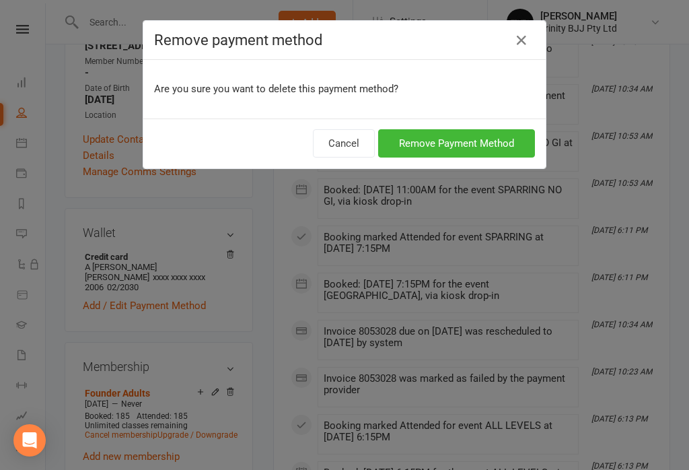
click at [472, 136] on button "Remove Payment Method" at bounding box center [456, 143] width 157 height 28
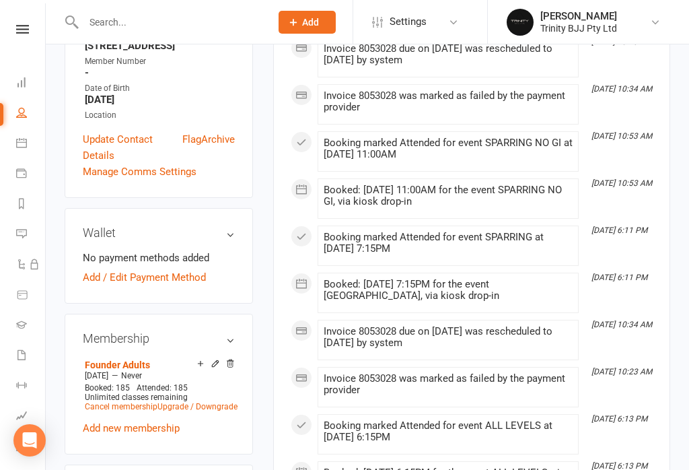
click at [186, 269] on link "Add / Edit Payment Method" at bounding box center [144, 277] width 123 height 16
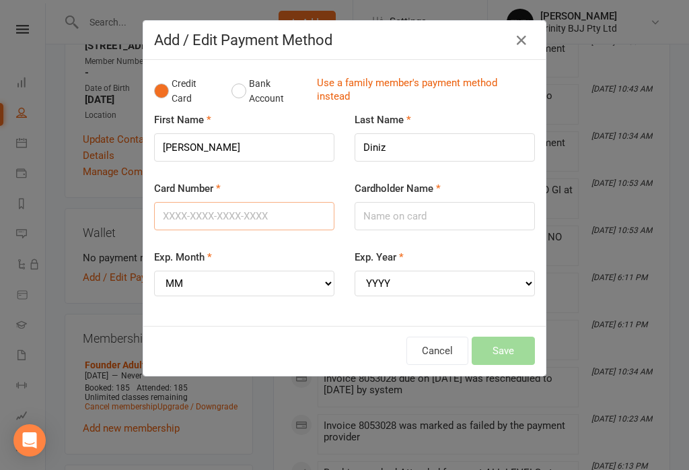
click at [252, 211] on input "Card Number" at bounding box center [244, 216] width 180 height 28
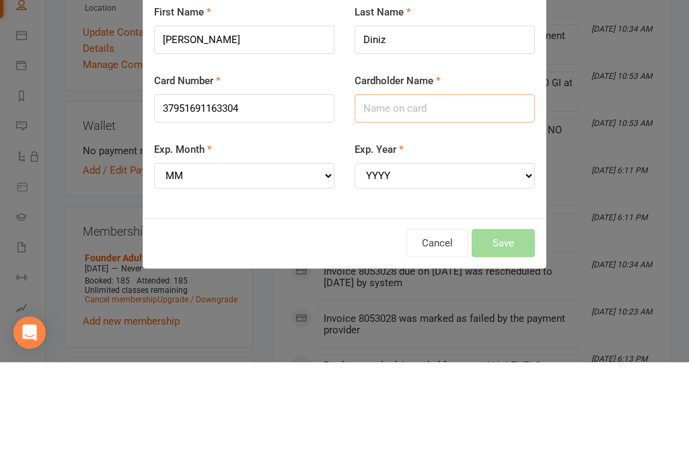
click at [429, 202] on input "Cardholder Name" at bounding box center [445, 216] width 180 height 28
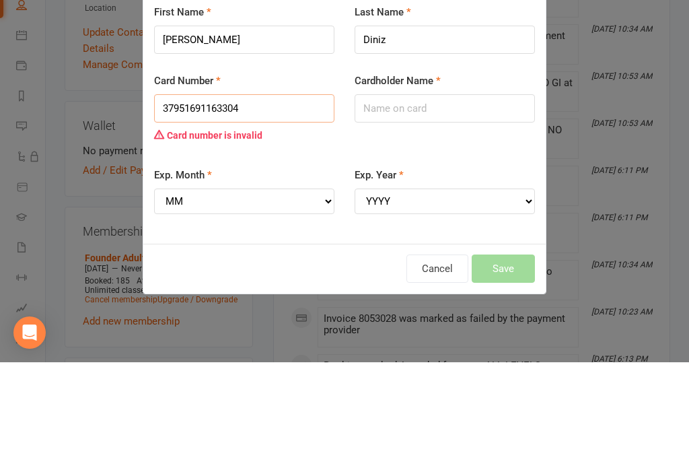
click at [194, 202] on input "37951691163304" at bounding box center [244, 216] width 180 height 28
click at [180, 202] on input "37951691163304" at bounding box center [244, 216] width 180 height 28
click at [187, 202] on input "37951691163304" at bounding box center [244, 216] width 180 height 28
click at [189, 202] on input "37951691163304" at bounding box center [244, 216] width 180 height 28
click at [219, 202] on input "37951691163304" at bounding box center [244, 216] width 180 height 28
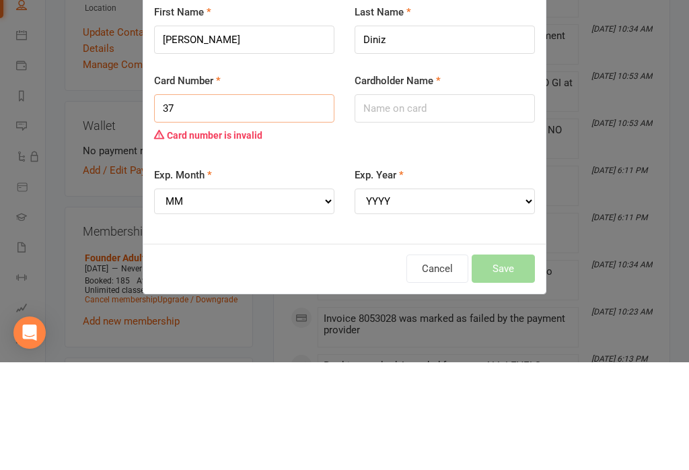
type input "3"
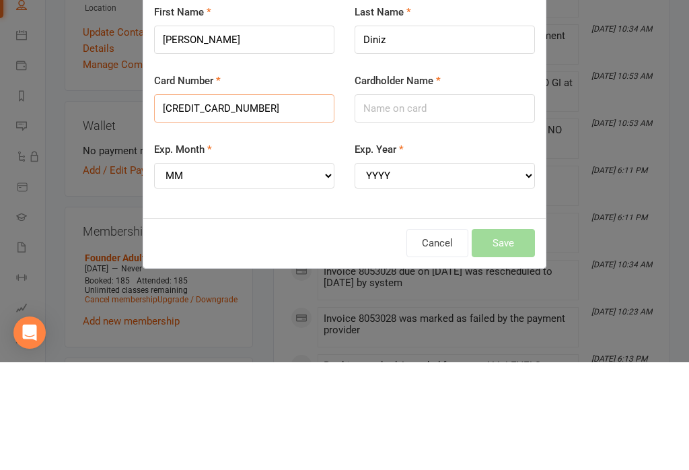
type input "[CREDIT_CARD_NUMBER]"
click at [418, 202] on input "Cardholder Name" at bounding box center [445, 216] width 180 height 28
type input "[PERSON_NAME]"
click at [296, 271] on select "MM 01 02 03 04 05 06 07 08 09 10 11 12" at bounding box center [244, 284] width 180 height 26
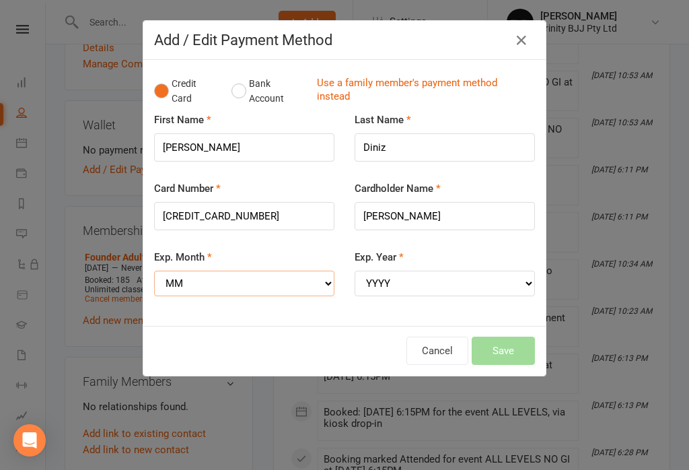
select select "07"
click at [444, 272] on select "YYYY 2025 2026 2027 2028 2029 2030 2031 2032 2033 2034" at bounding box center [445, 284] width 180 height 26
select select "2030"
click at [508, 339] on button "Save" at bounding box center [503, 351] width 63 height 28
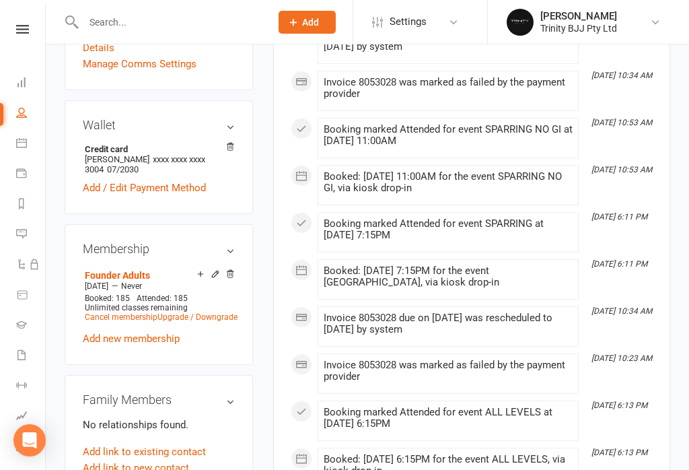
click at [24, 96] on link "Dashboard" at bounding box center [31, 84] width 30 height 30
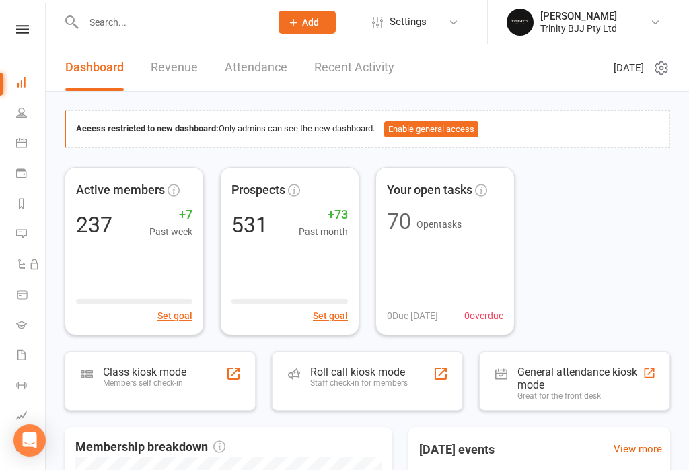
click at [178, 390] on div "Class kiosk mode Members self check-in" at bounding box center [144, 383] width 83 height 35
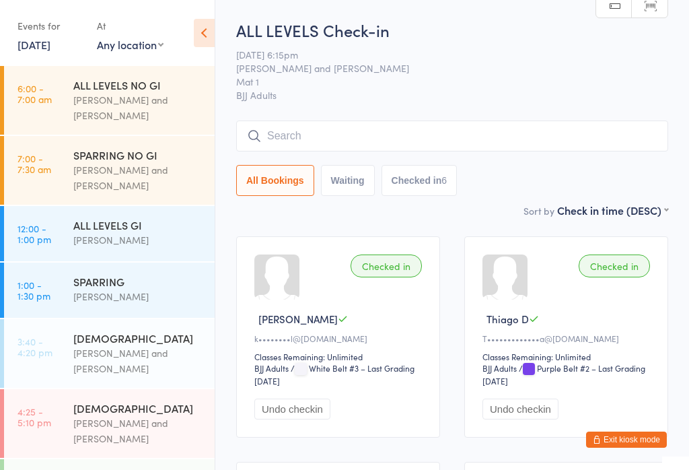
click at [523, 145] on input "search" at bounding box center [452, 135] width 432 height 31
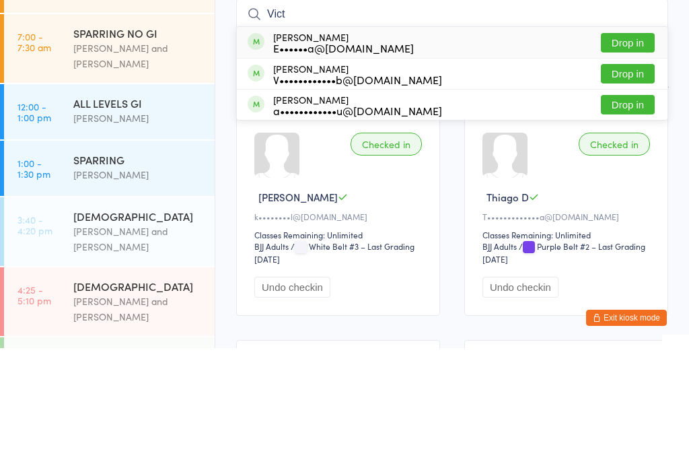
type input "Vict"
click at [642, 186] on button "Drop in" at bounding box center [628, 196] width 54 height 20
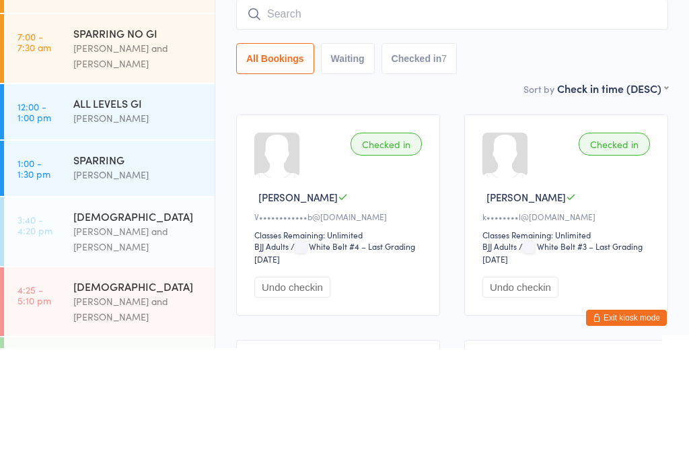
click at [351, 120] on input "search" at bounding box center [452, 135] width 432 height 31
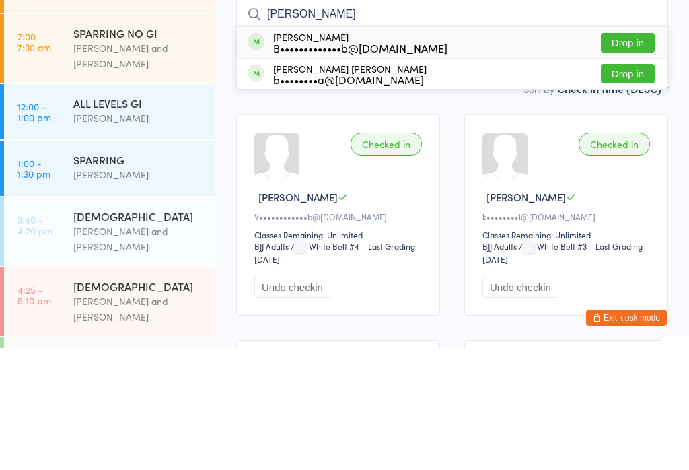
type input "[PERSON_NAME]"
click at [631, 155] on button "Drop in" at bounding box center [628, 165] width 54 height 20
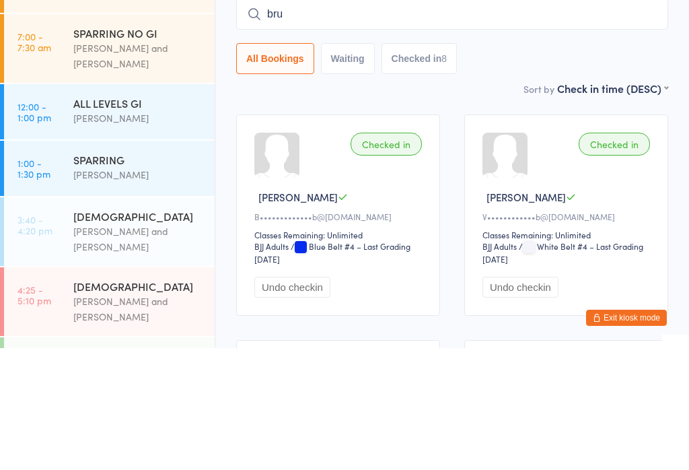
type input "brun"
